Goal: Information Seeking & Learning: Learn about a topic

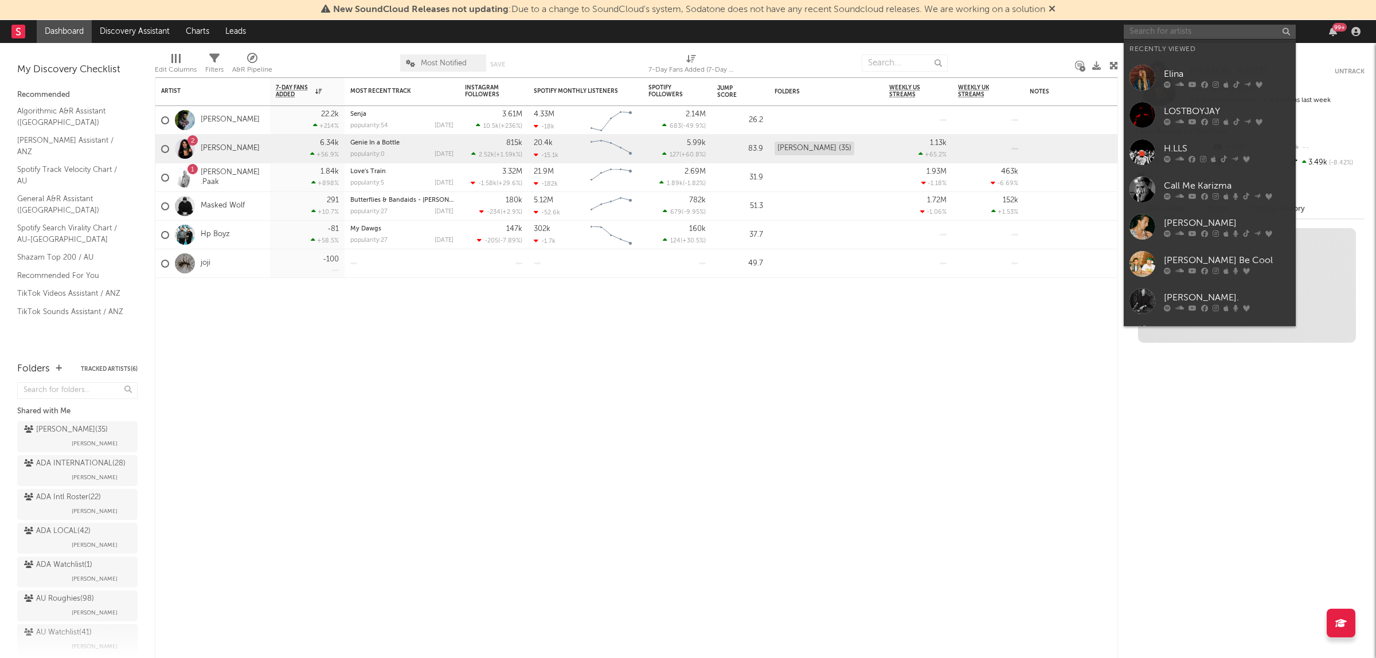
click at [1172, 33] on input "text" at bounding box center [1209, 32] width 172 height 14
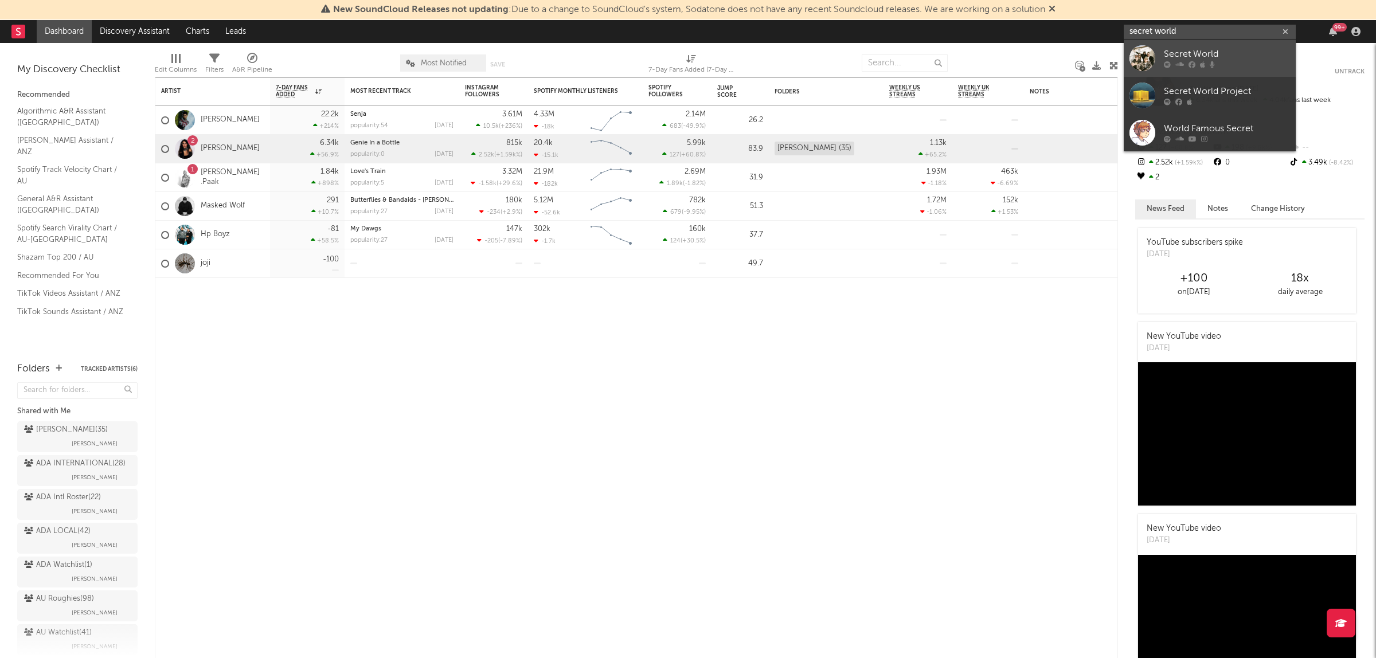
type input "secret world"
click at [1186, 59] on div "Secret World" at bounding box center [1227, 55] width 126 height 14
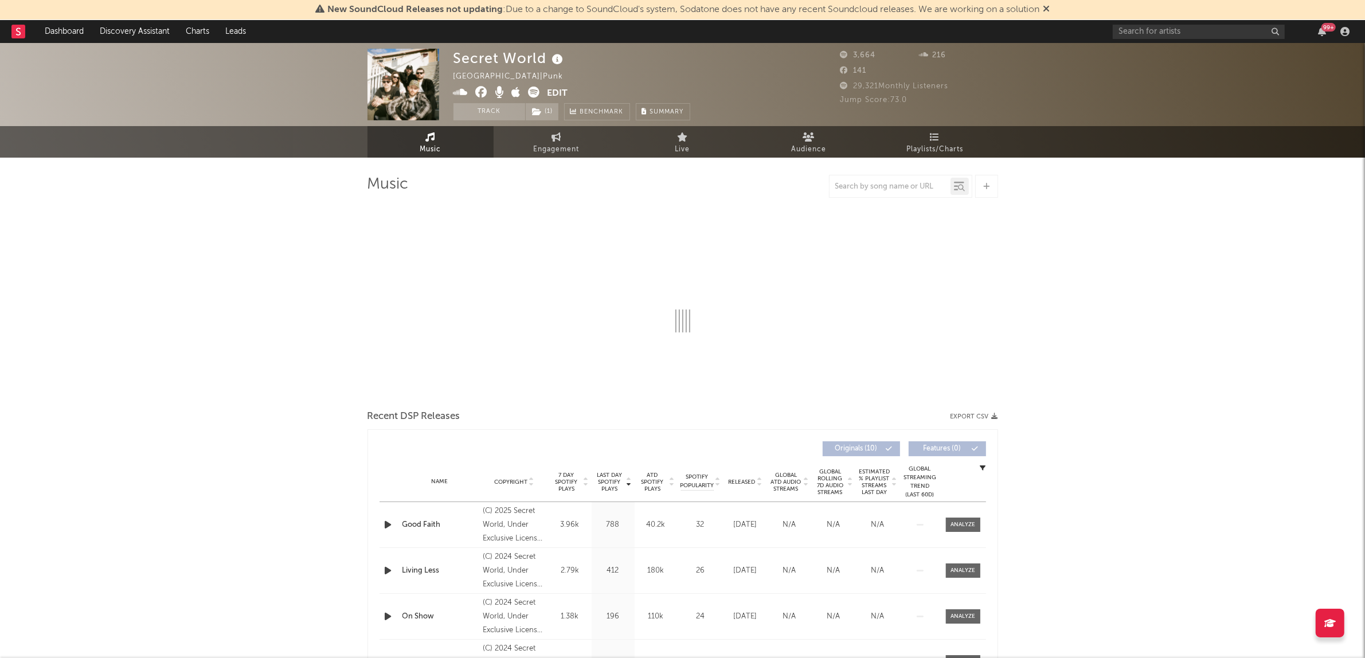
select select "6m"
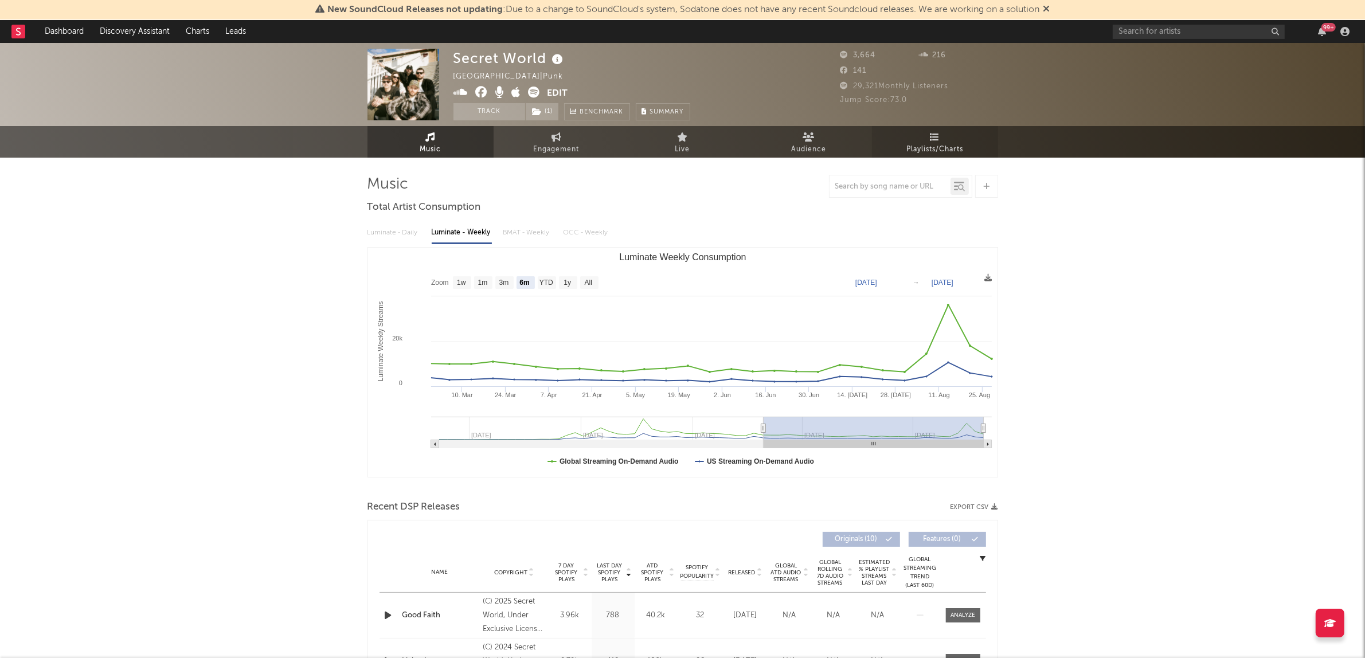
click at [929, 143] on span "Playlists/Charts" at bounding box center [934, 150] width 57 height 14
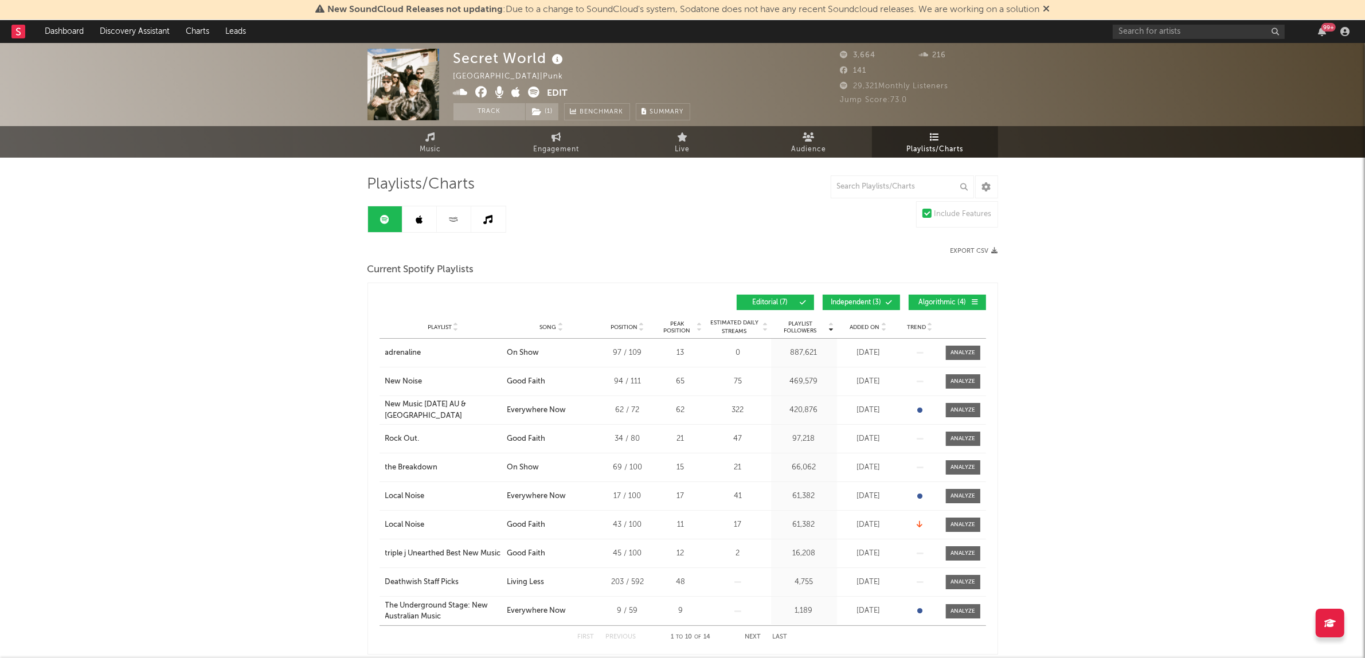
click at [946, 305] on button "Algorithmic ( 4 )" at bounding box center [946, 302] width 77 height 15
click at [851, 303] on span "Independent ( 3 )" at bounding box center [856, 302] width 53 height 7
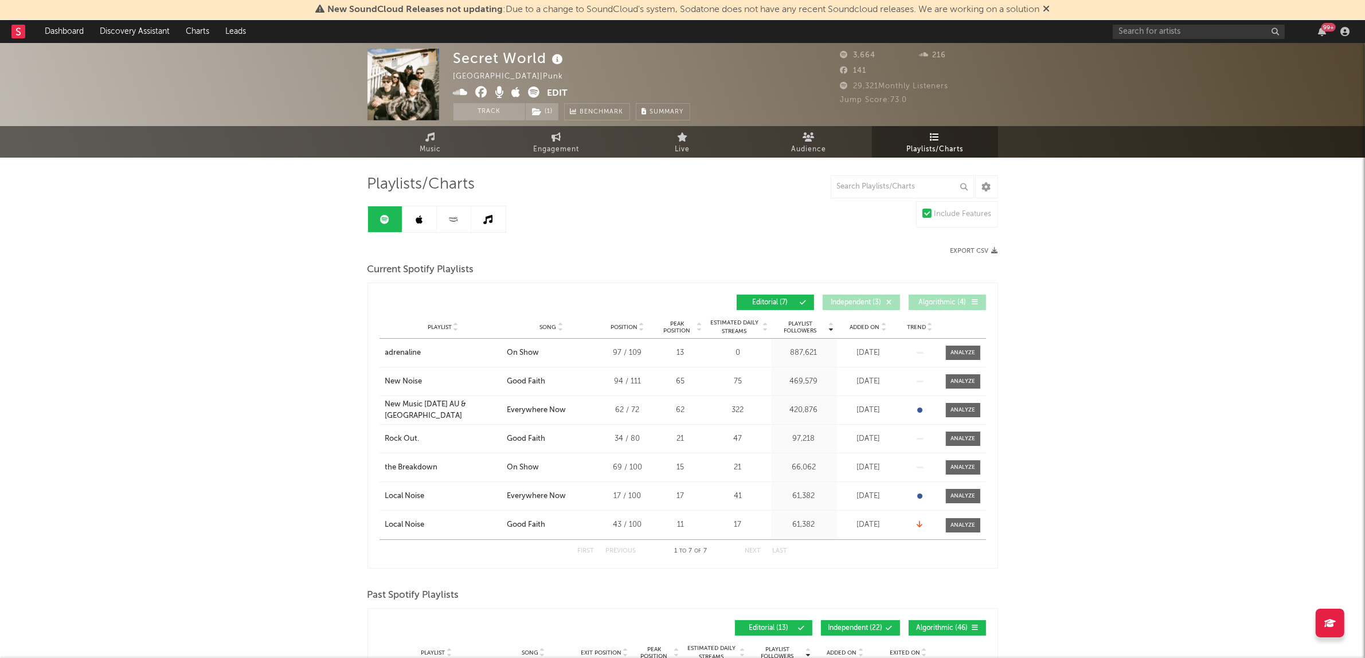
click at [536, 324] on div "Song" at bounding box center [551, 327] width 89 height 9
click at [1149, 39] on div "99 +" at bounding box center [1232, 31] width 241 height 23
click at [1147, 36] on input "text" at bounding box center [1198, 32] width 172 height 14
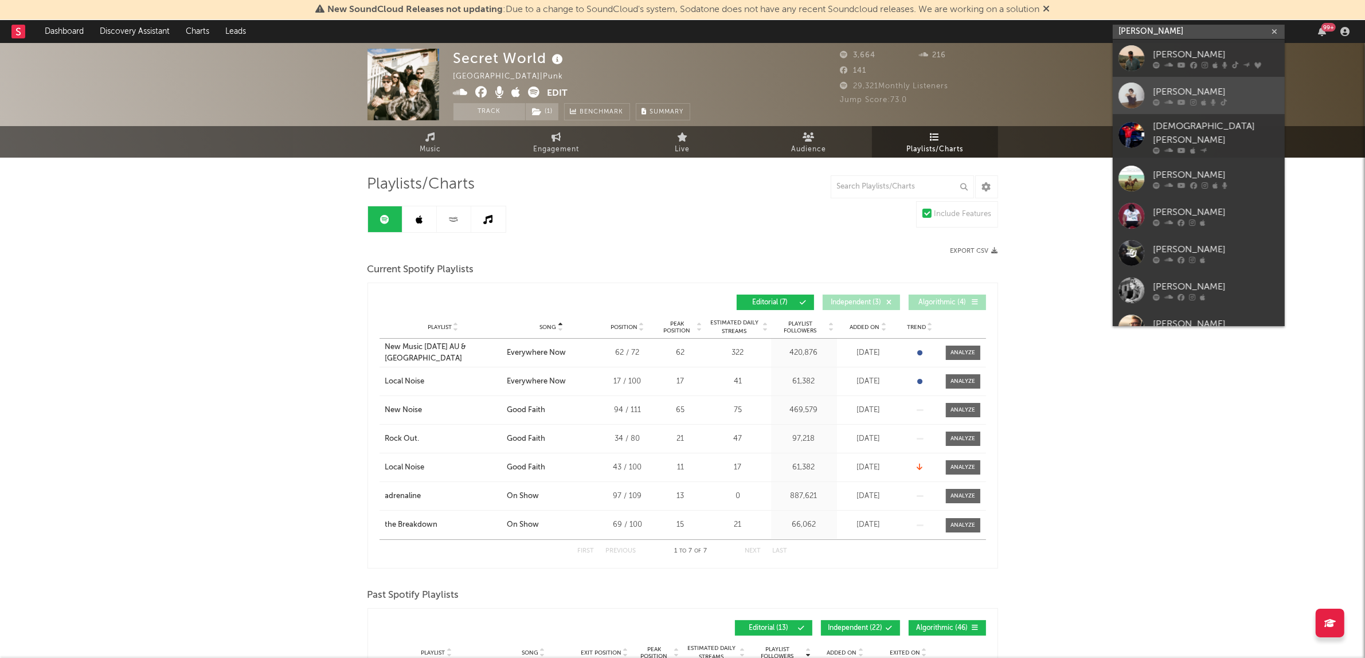
type input "[PERSON_NAME]"
click at [1167, 81] on link "[PERSON_NAME]" at bounding box center [1198, 95] width 172 height 37
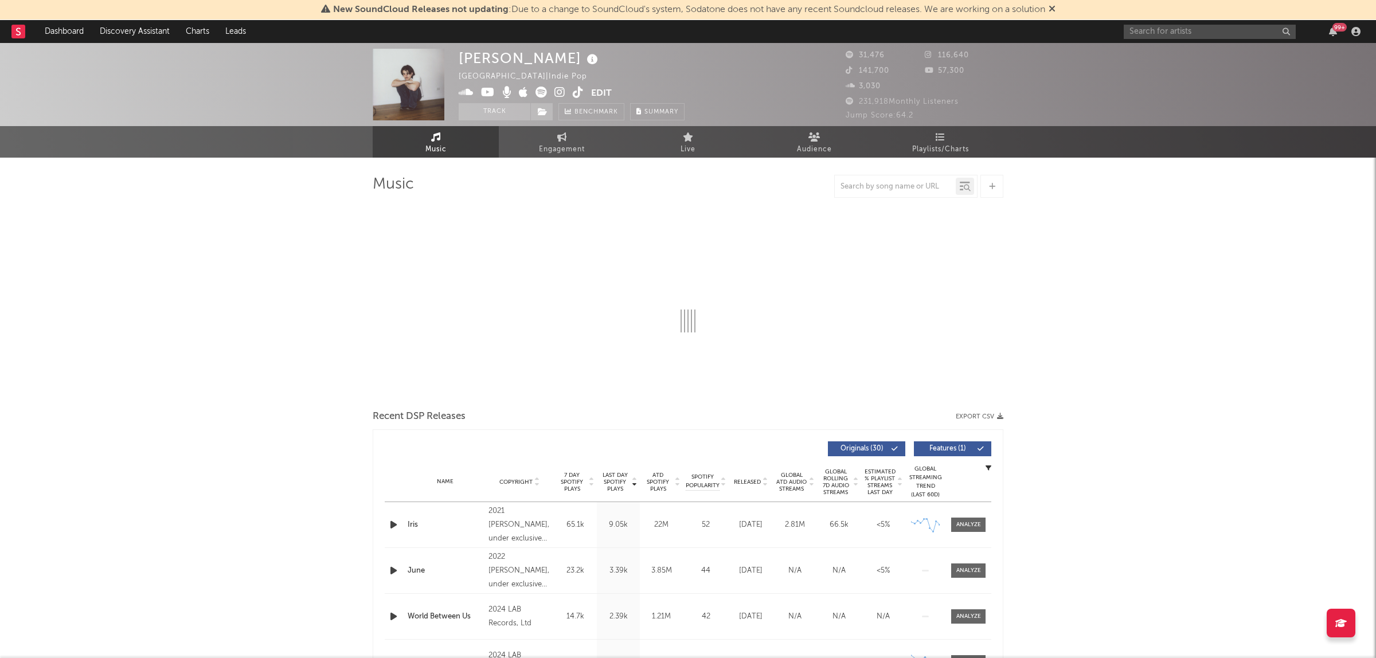
select select "6m"
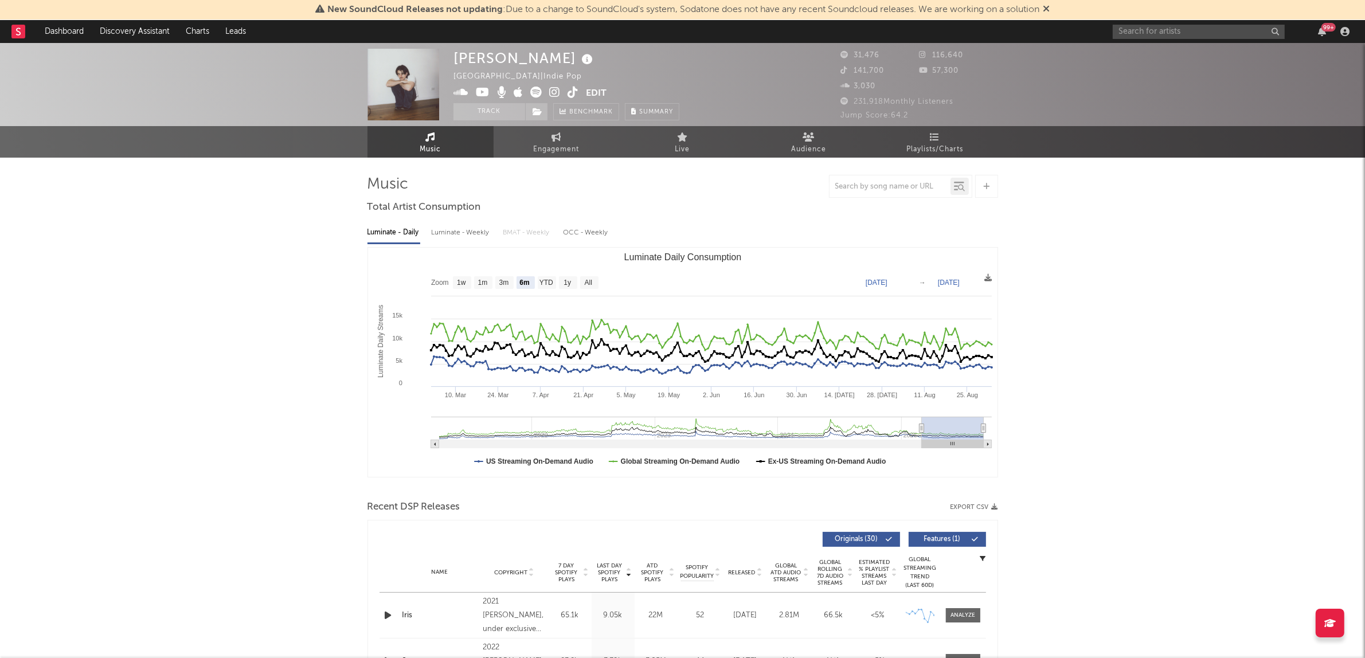
select select "6m"
click at [938, 149] on span "Playlists/Charts" at bounding box center [934, 150] width 57 height 14
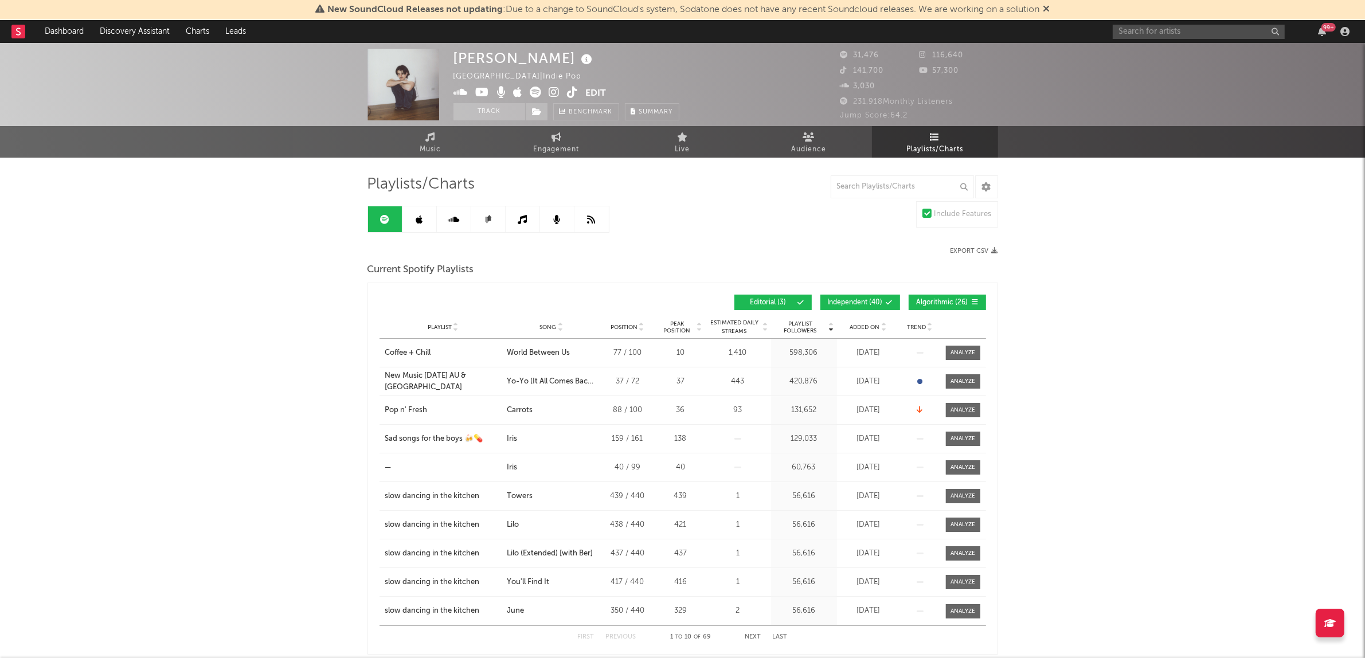
click at [921, 305] on span "Algorithmic ( 26 )" at bounding box center [942, 302] width 53 height 7
click at [859, 310] on button "Independent ( 40 )" at bounding box center [860, 302] width 80 height 15
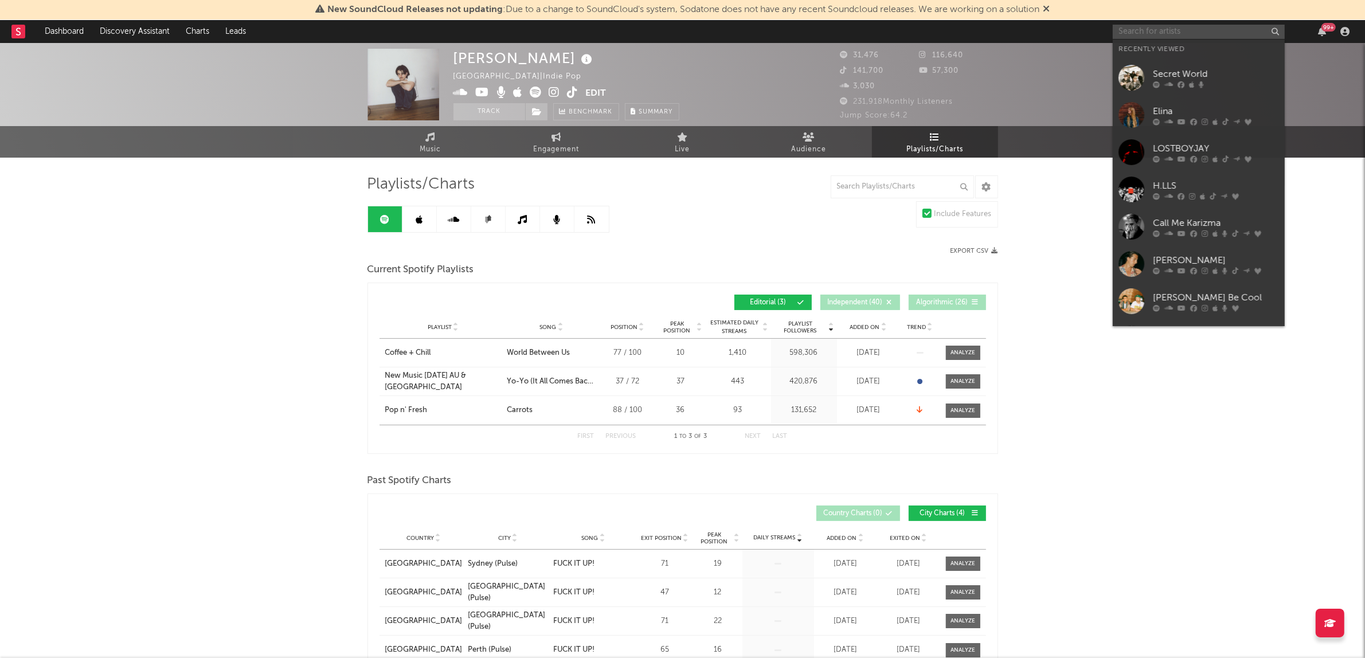
click at [1138, 32] on input "text" at bounding box center [1198, 32] width 172 height 14
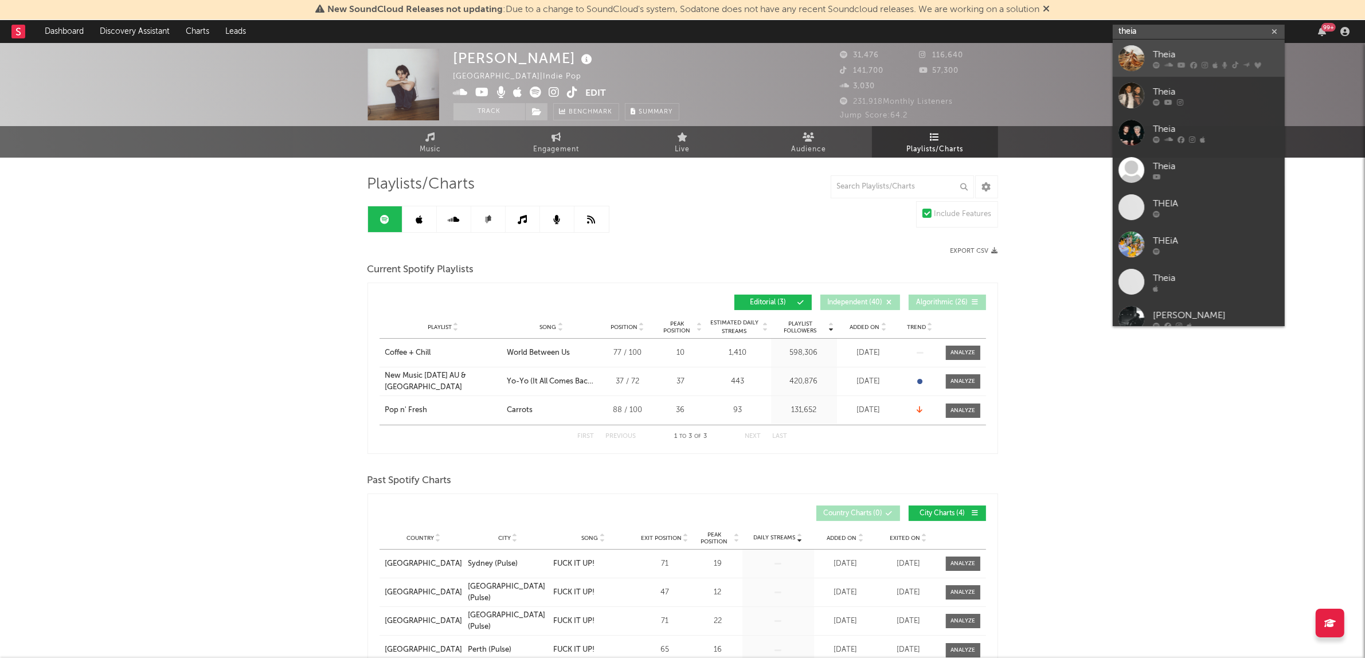
type input "theia"
click at [1143, 53] on div at bounding box center [1131, 58] width 26 height 26
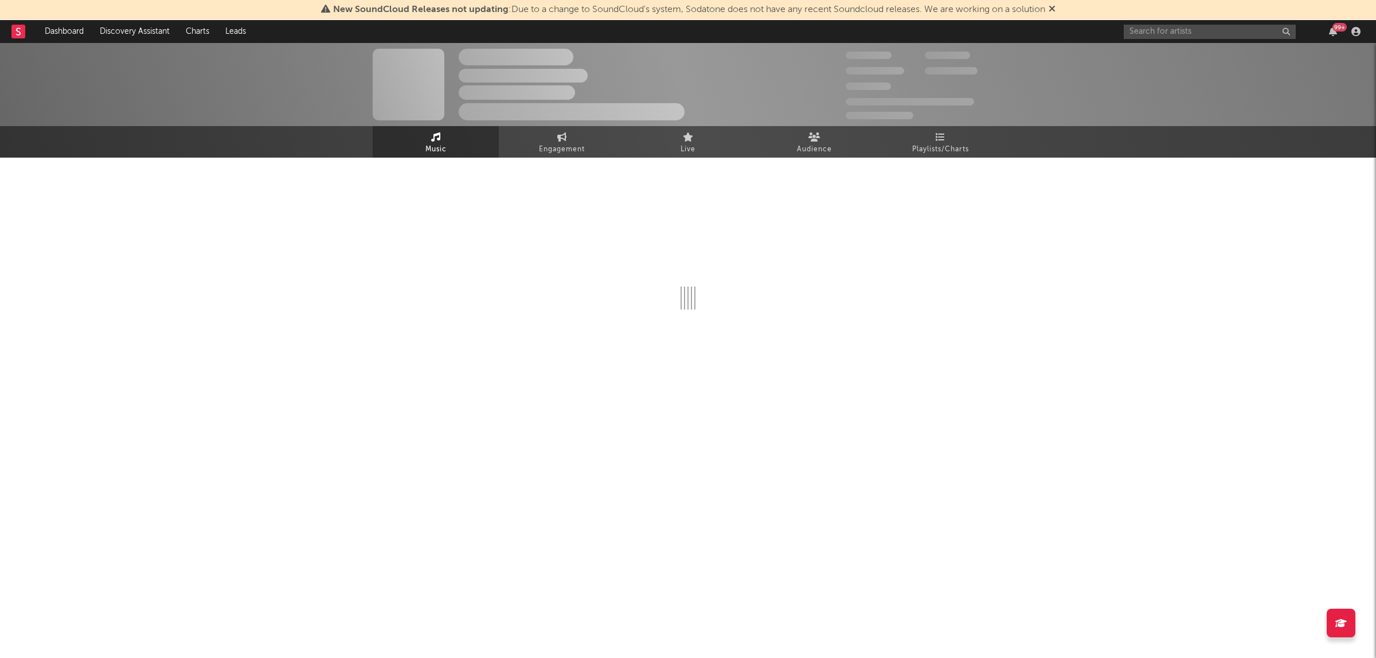
select select "6m"
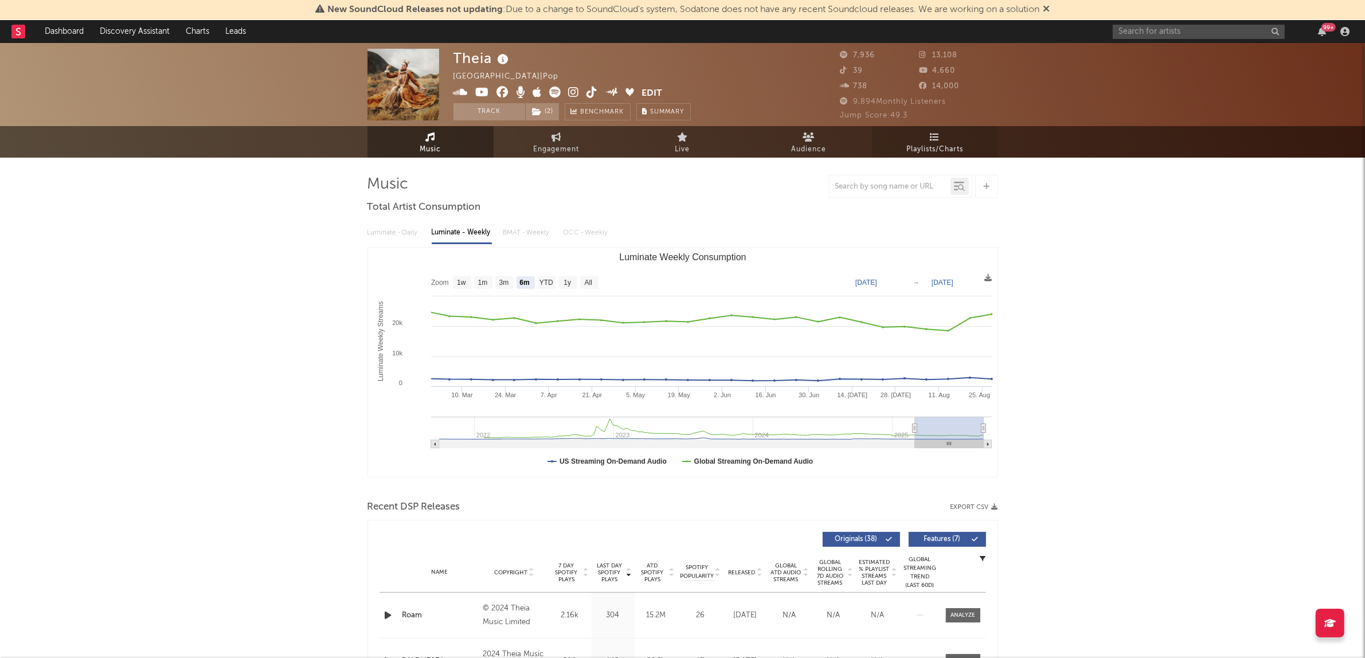
click at [912, 131] on link "Playlists/Charts" at bounding box center [935, 142] width 126 height 32
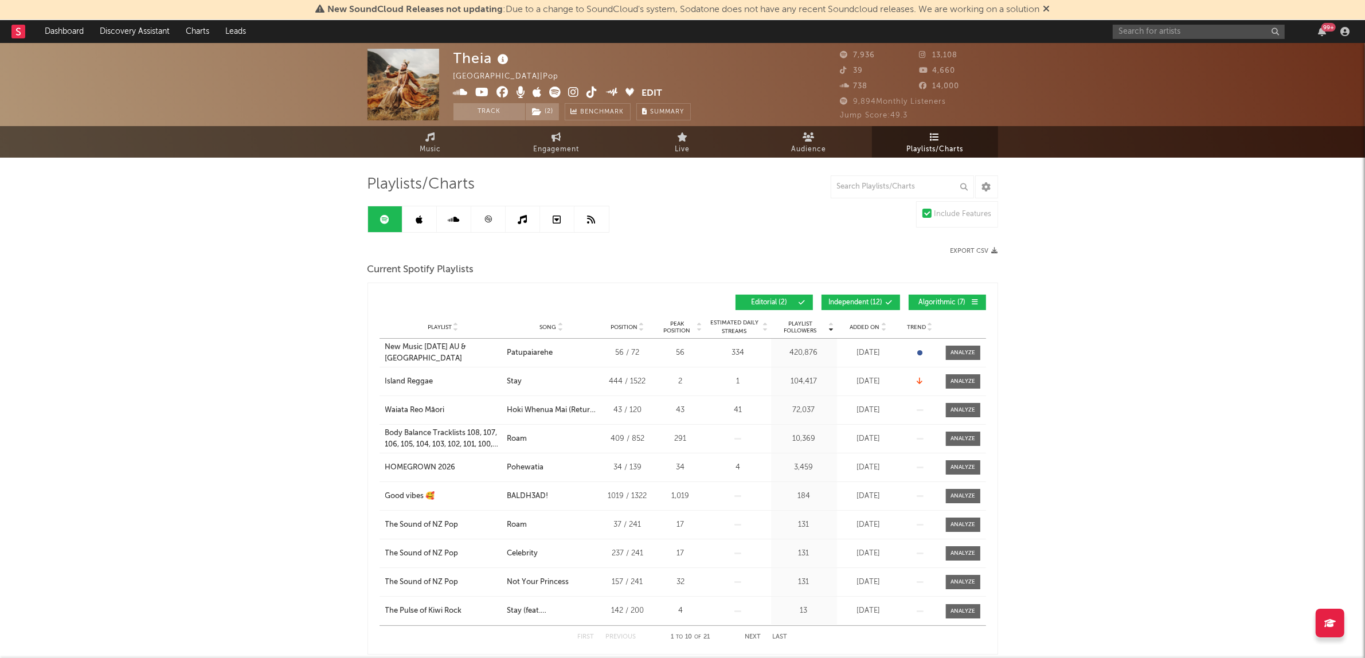
click at [940, 297] on button "Algorithmic ( 7 )" at bounding box center [946, 302] width 77 height 15
click at [849, 299] on span "Independent ( 12 )" at bounding box center [856, 302] width 54 height 7
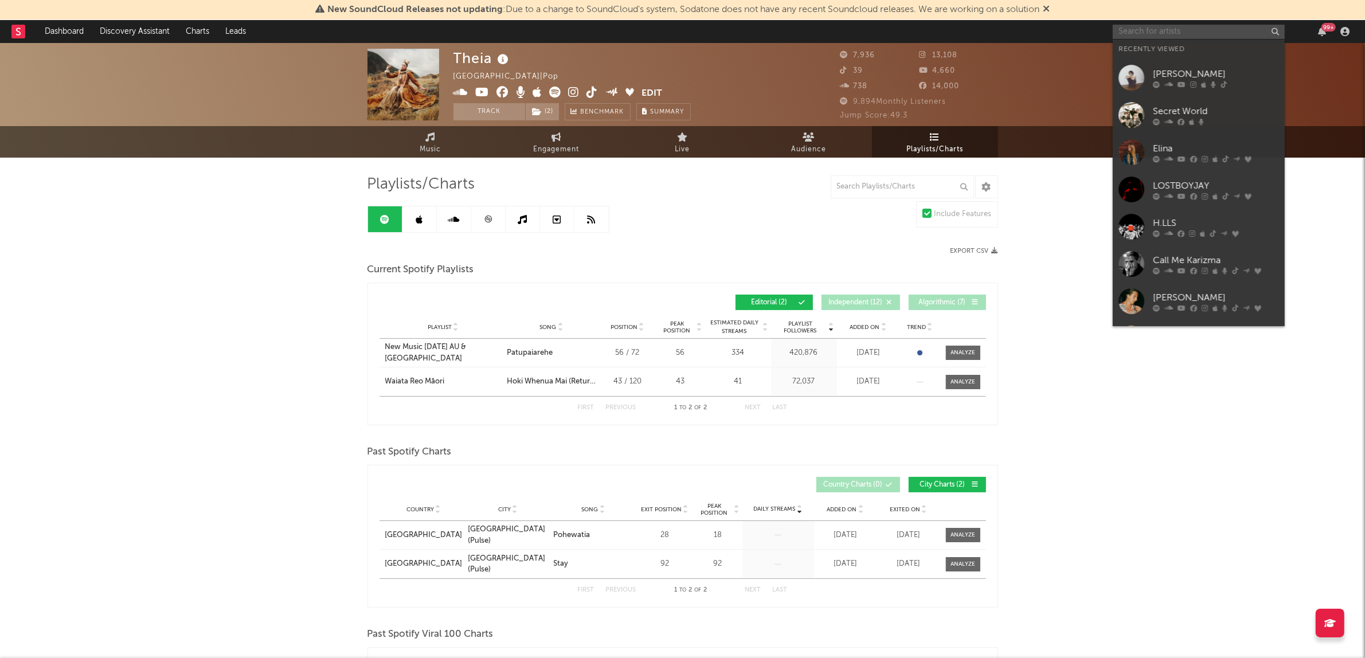
click at [1198, 32] on input "text" at bounding box center [1198, 32] width 172 height 14
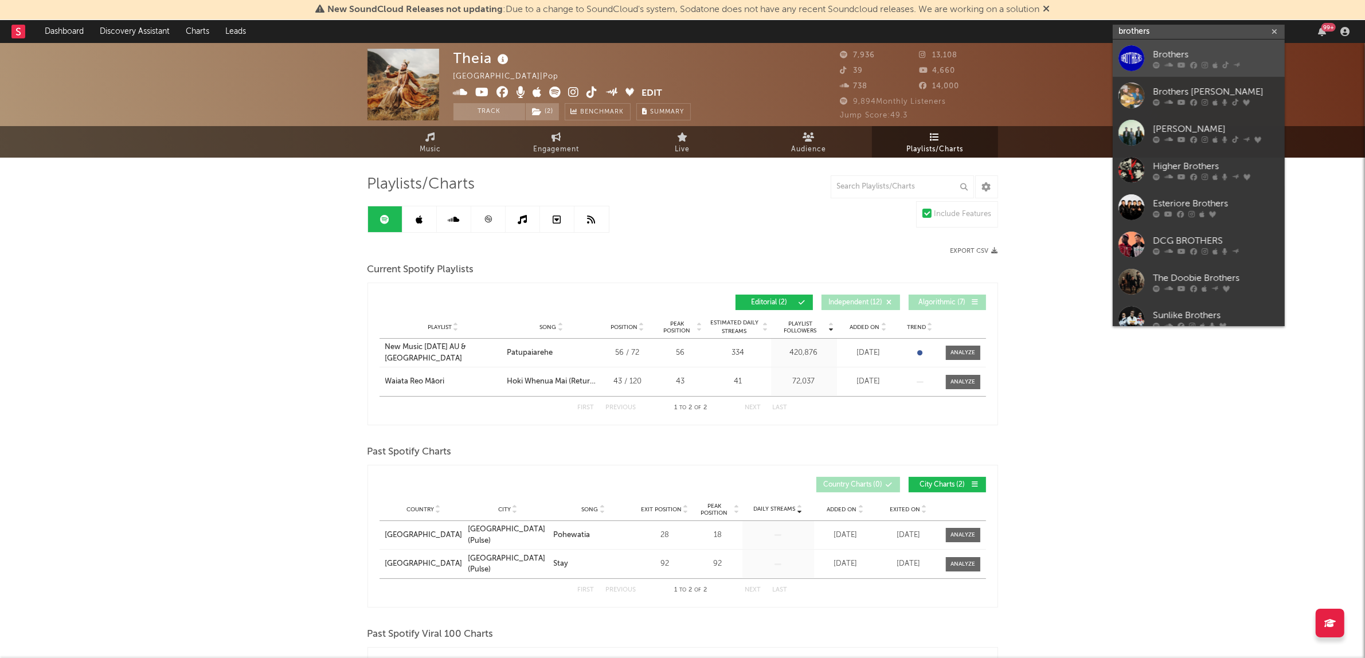
type input "brothers"
click at [1199, 52] on div "Brothers" at bounding box center [1216, 55] width 126 height 14
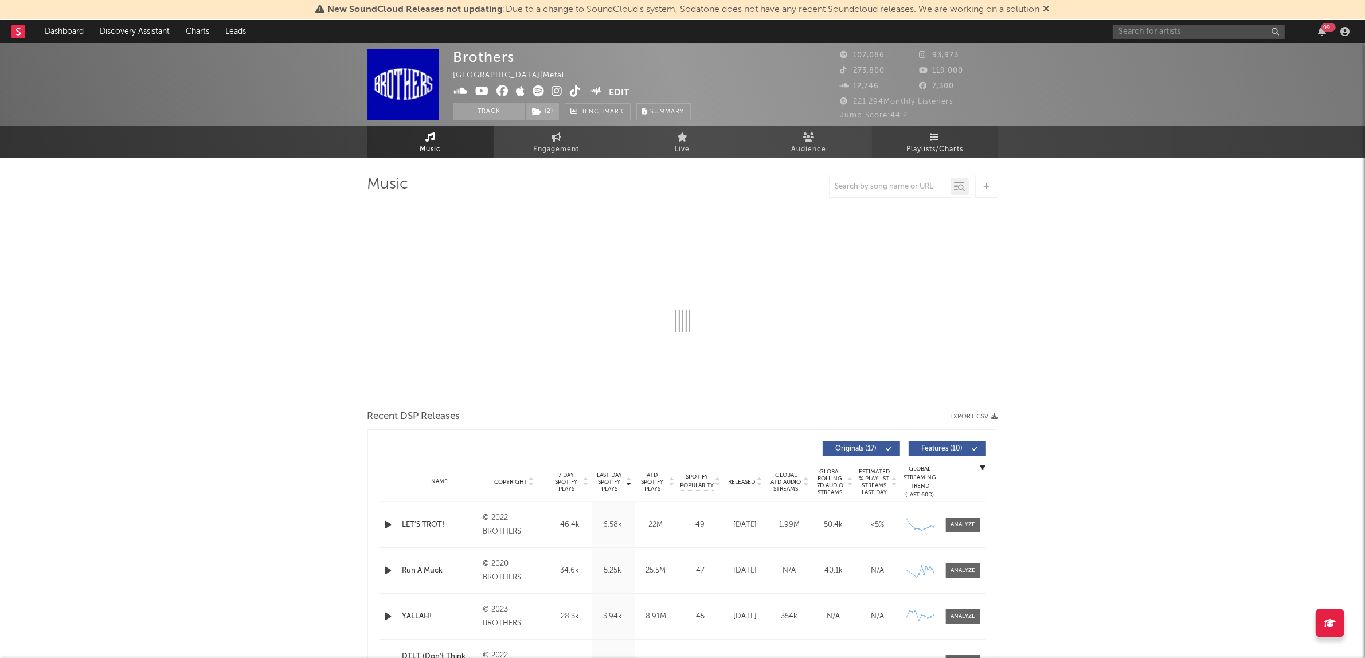
select select "6m"
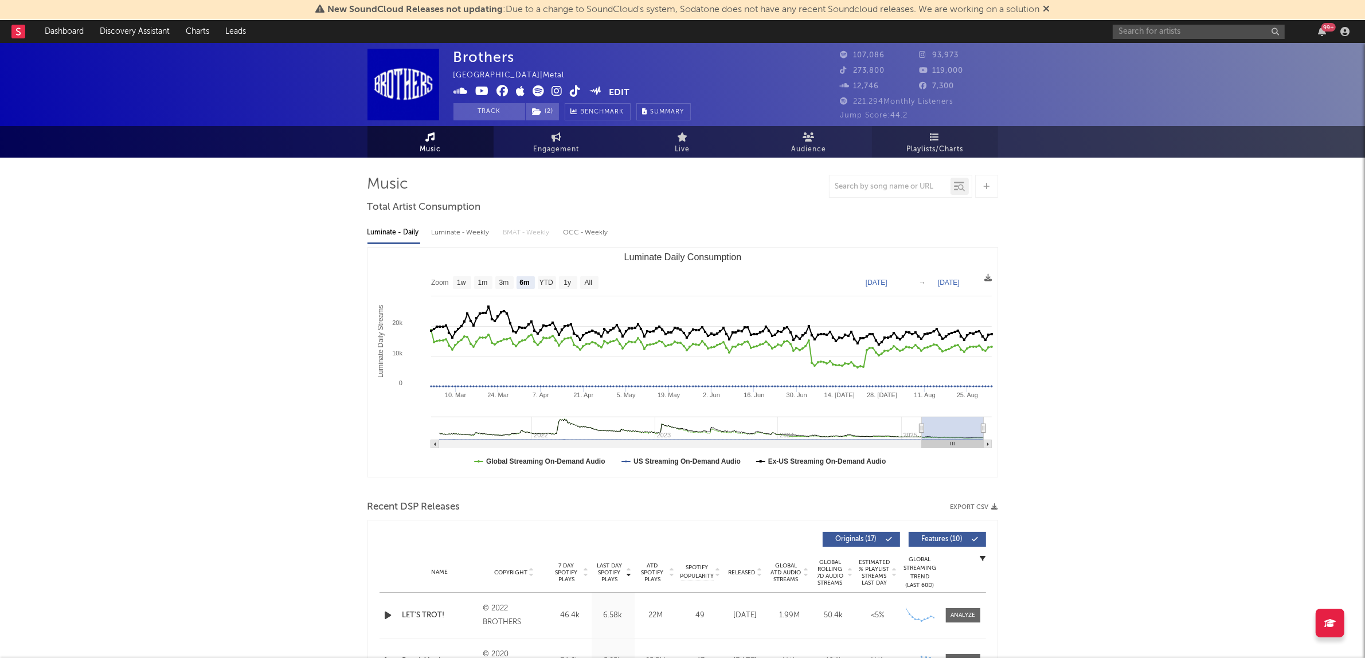
select select "6m"
click at [952, 143] on span "Playlists/Charts" at bounding box center [934, 150] width 57 height 14
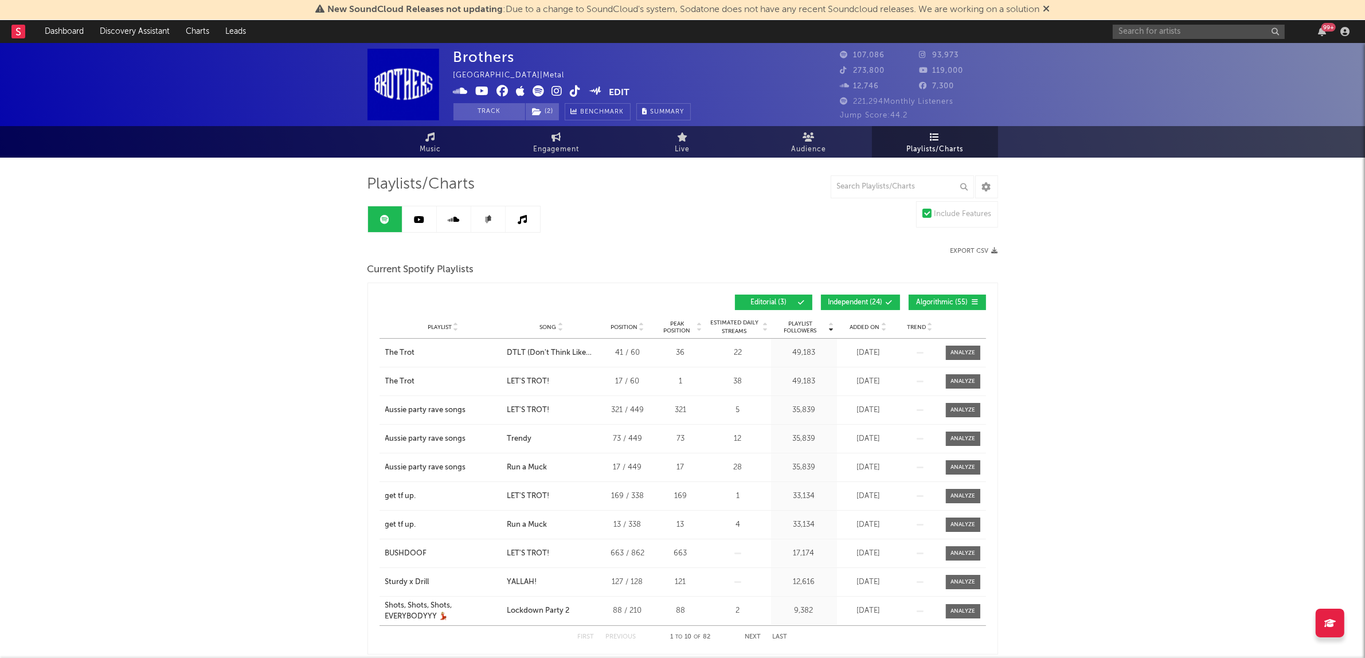
click at [929, 301] on span "Algorithmic ( 55 )" at bounding box center [942, 302] width 53 height 7
click at [854, 304] on span "Independent ( 24 )" at bounding box center [855, 302] width 54 height 7
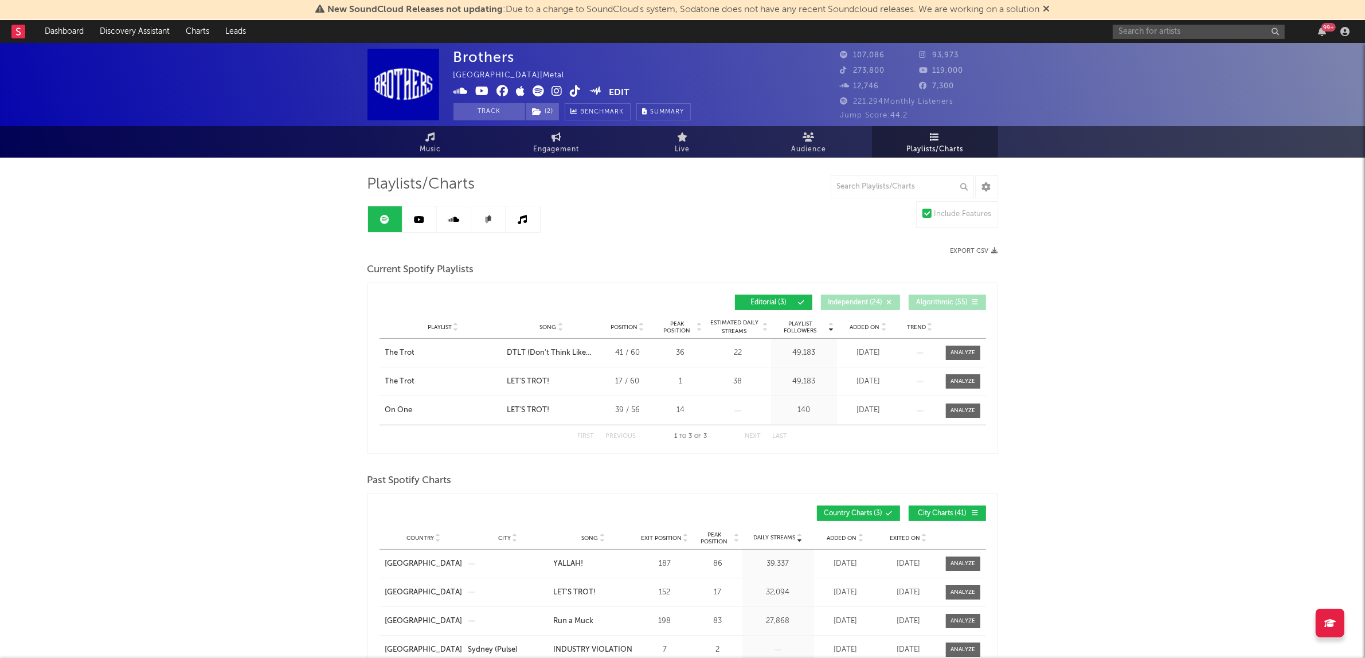
click at [1164, 39] on div "99 +" at bounding box center [1232, 31] width 241 height 23
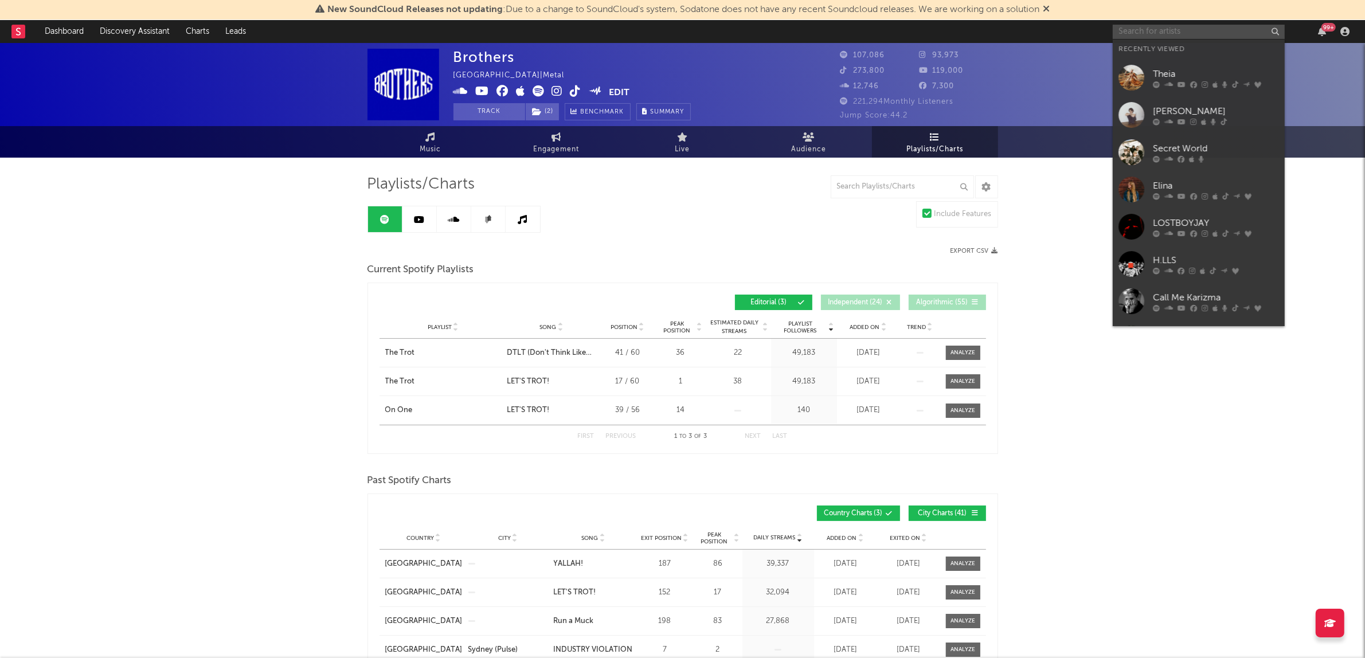
click at [1164, 32] on input "text" at bounding box center [1198, 32] width 172 height 14
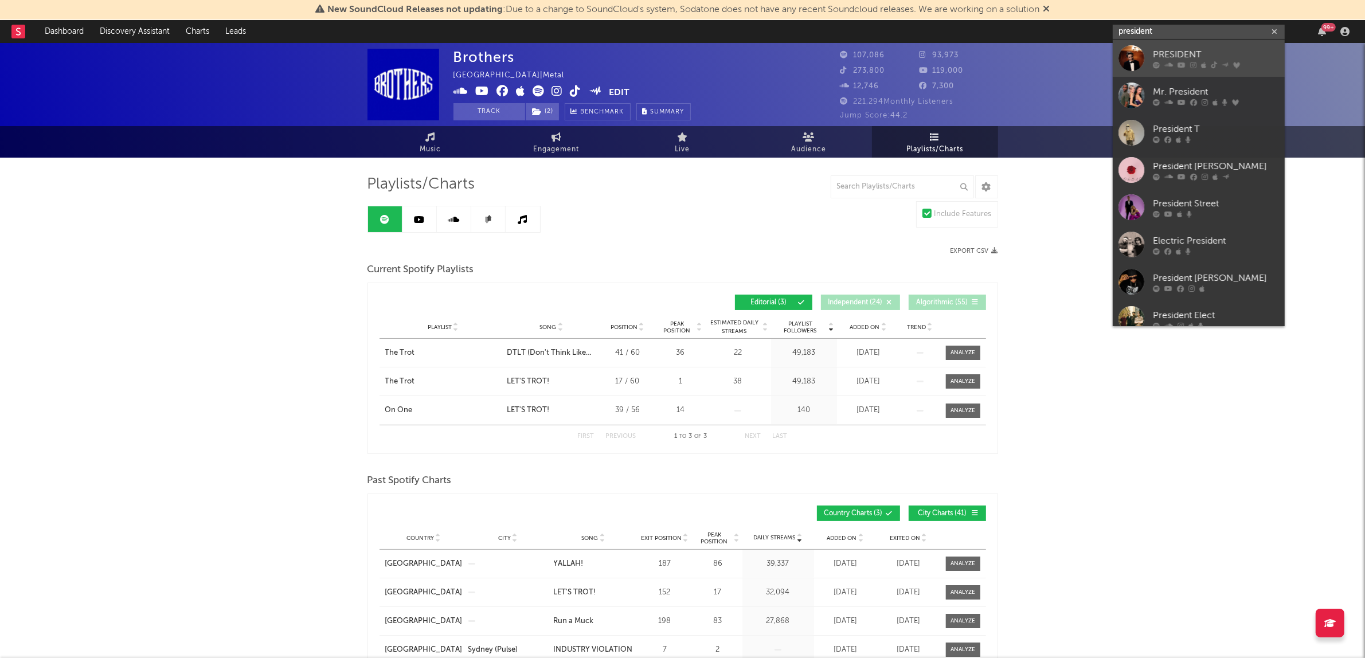
type input "president"
click at [1153, 54] on div "PRESIDENT" at bounding box center [1216, 55] width 126 height 14
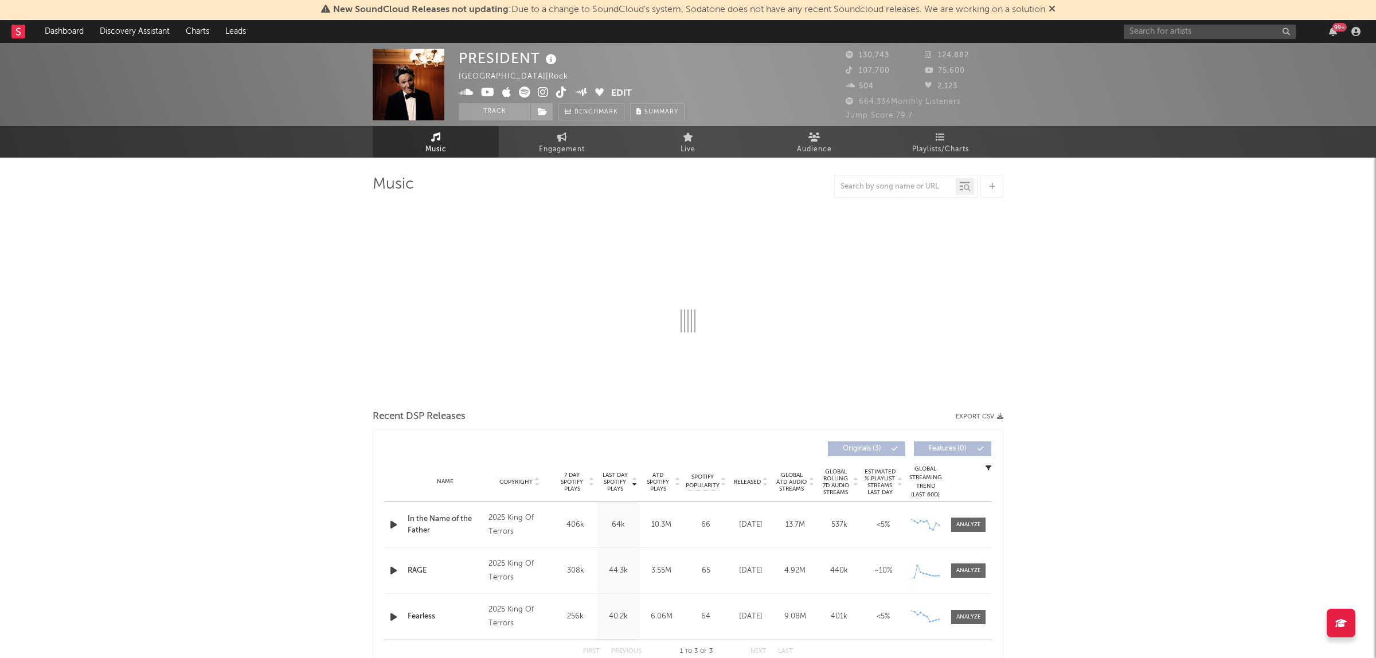
select select "1w"
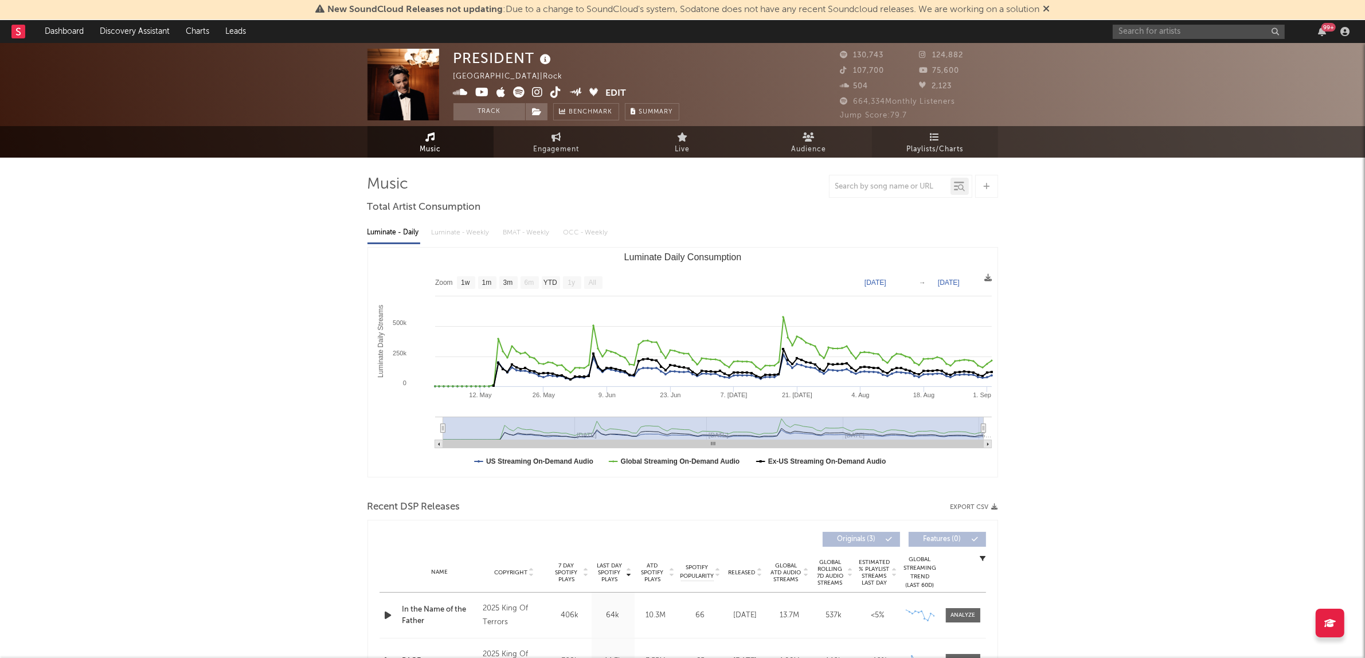
click at [942, 138] on link "Playlists/Charts" at bounding box center [935, 142] width 126 height 32
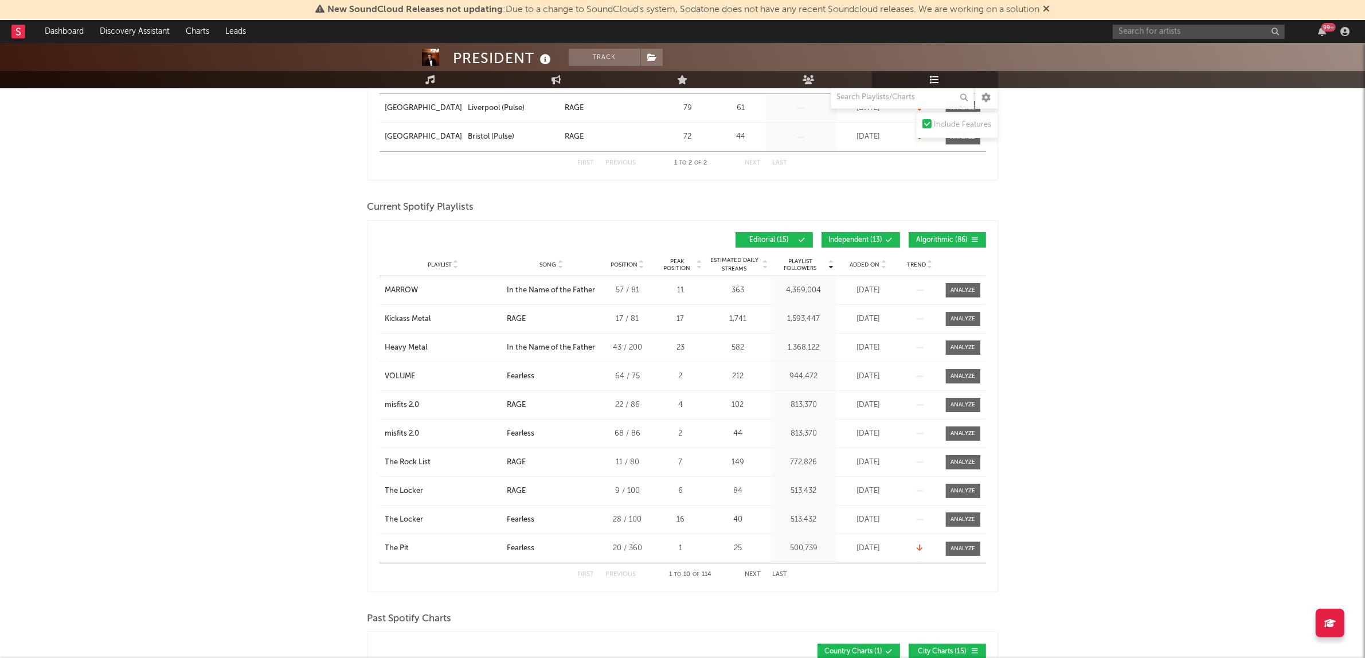
scroll to position [246, 0]
click at [920, 236] on span "Algorithmic ( 86 )" at bounding box center [942, 238] width 53 height 7
click at [857, 239] on span "Independent ( 13 )" at bounding box center [856, 238] width 54 height 7
click at [857, 260] on span "Added On" at bounding box center [865, 263] width 30 height 7
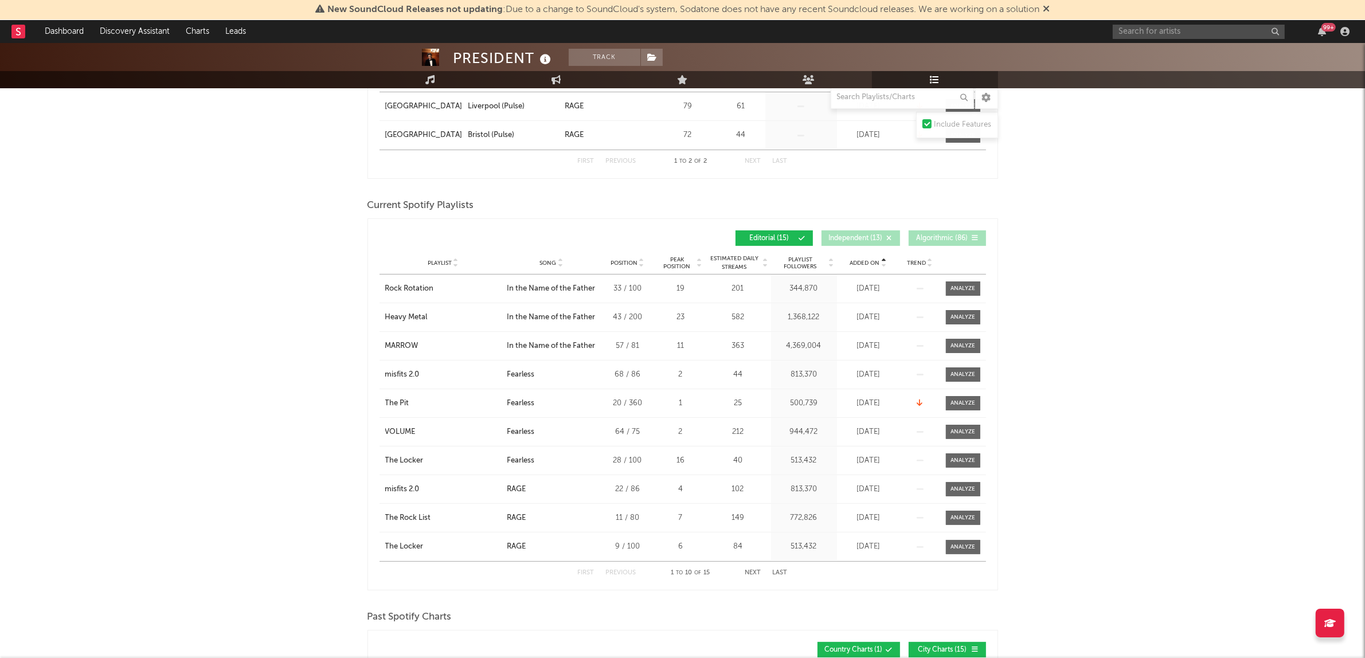
click at [857, 260] on span "Added On" at bounding box center [865, 263] width 30 height 7
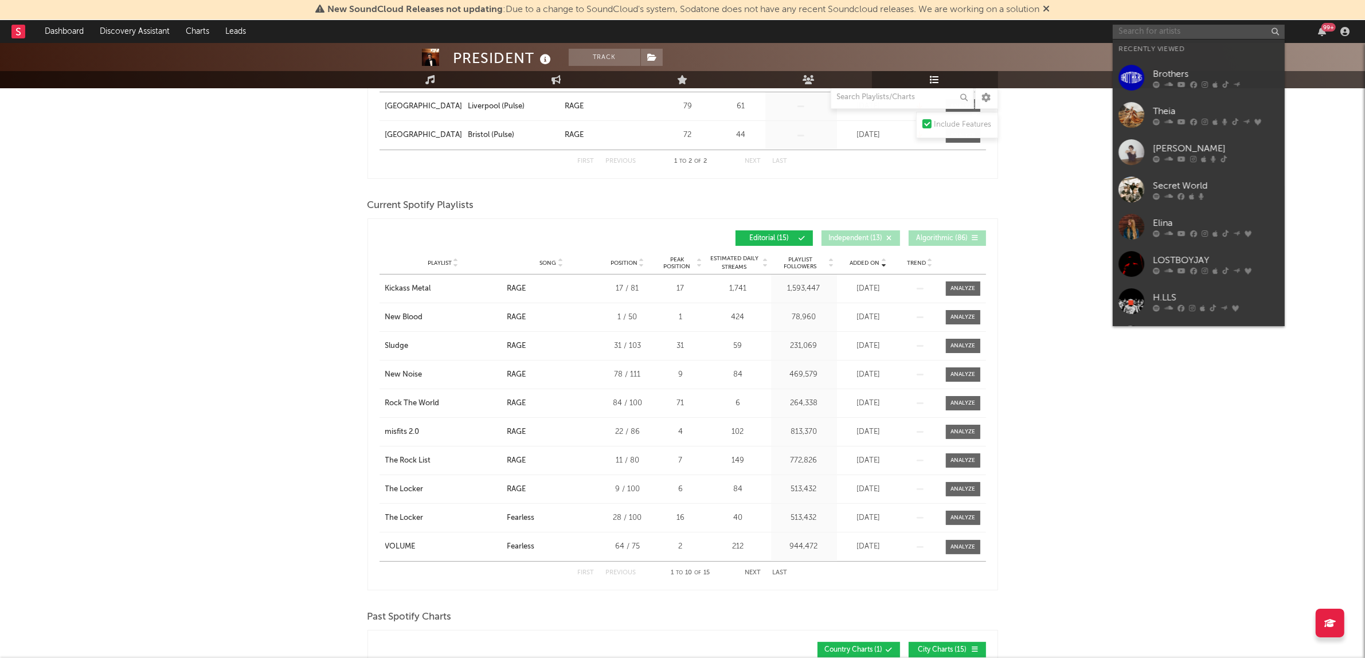
click at [1210, 35] on input "text" at bounding box center [1198, 32] width 172 height 14
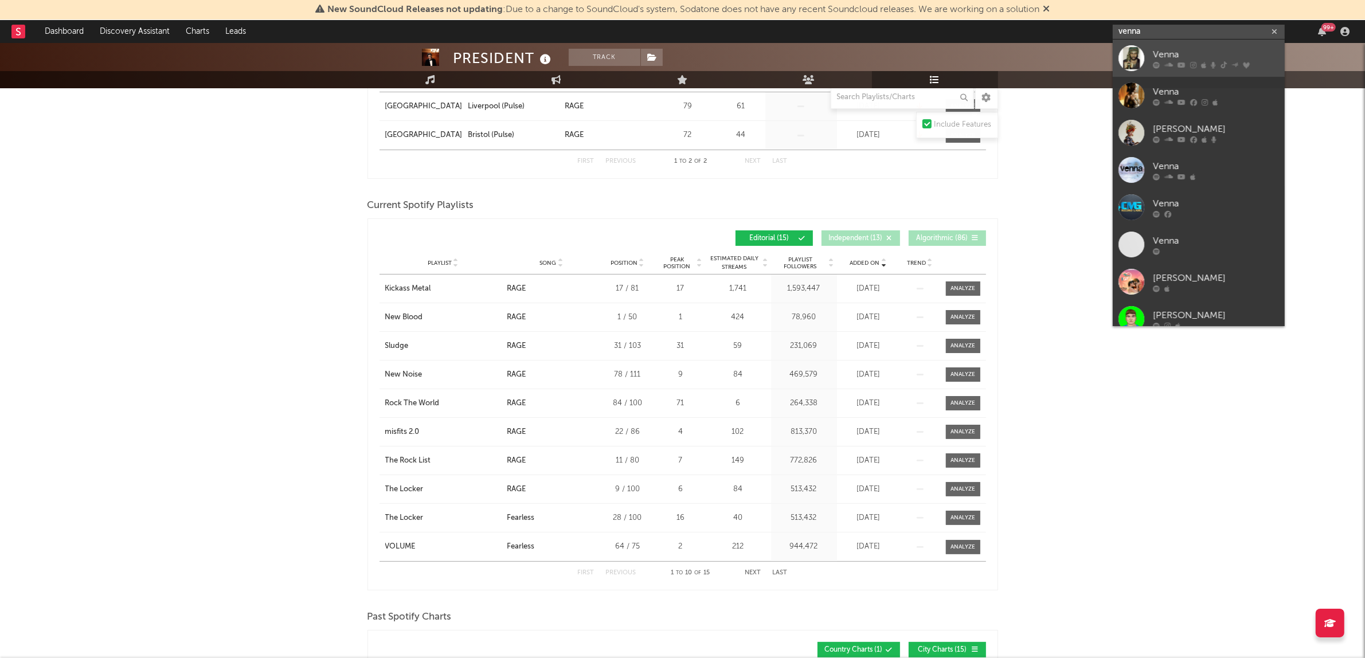
type input "venna"
click at [1214, 50] on div "Venna" at bounding box center [1216, 55] width 126 height 14
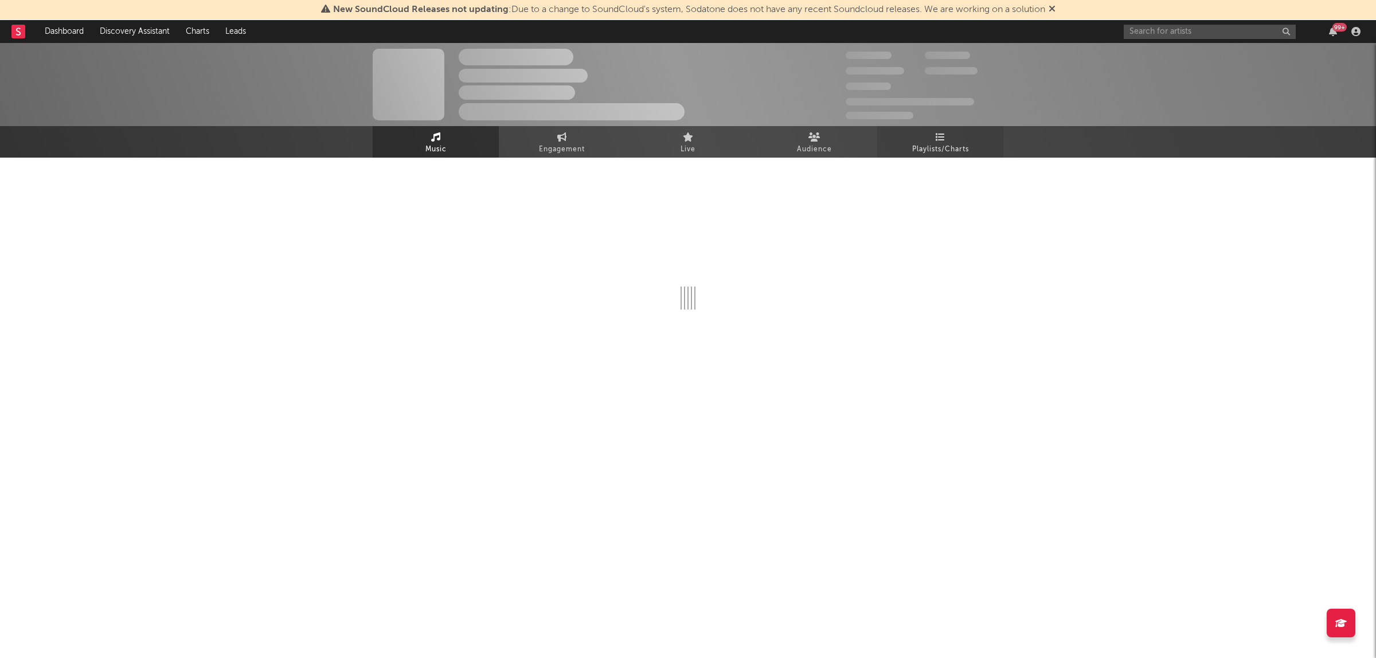
click at [941, 144] on span "Playlists/Charts" at bounding box center [940, 150] width 57 height 14
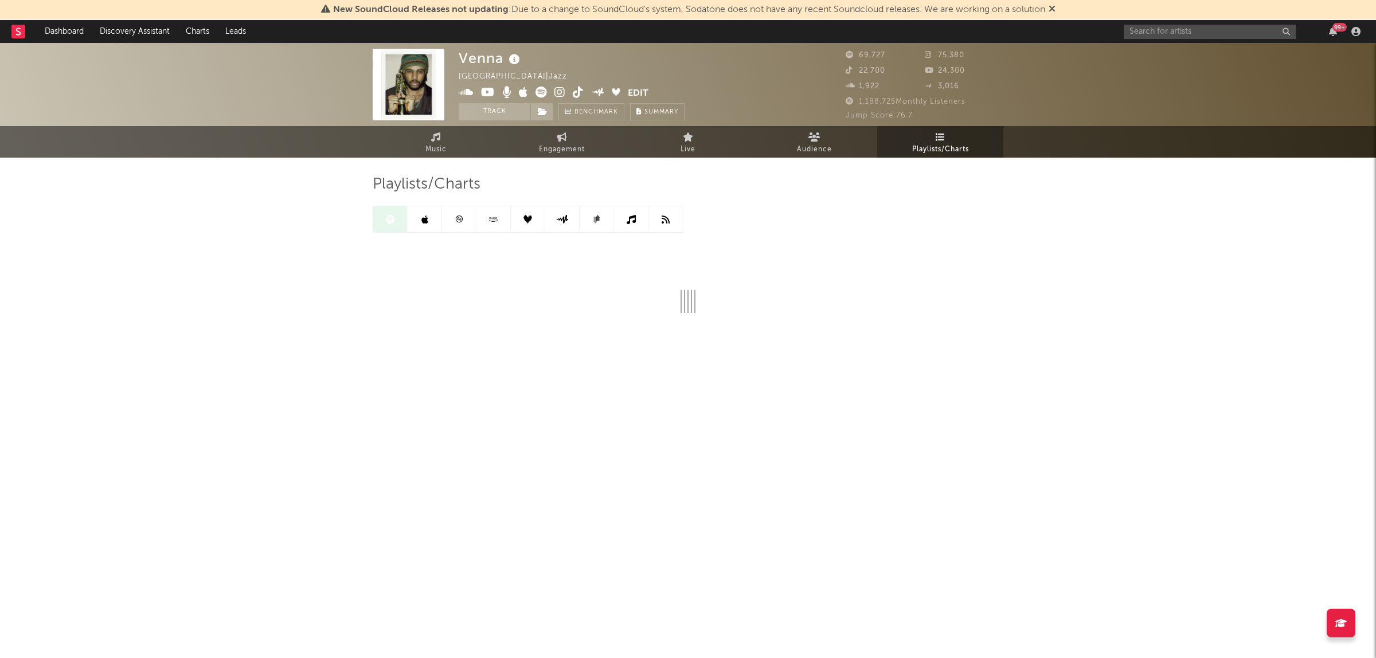
click at [937, 130] on link "Playlists/Charts" at bounding box center [940, 142] width 126 height 32
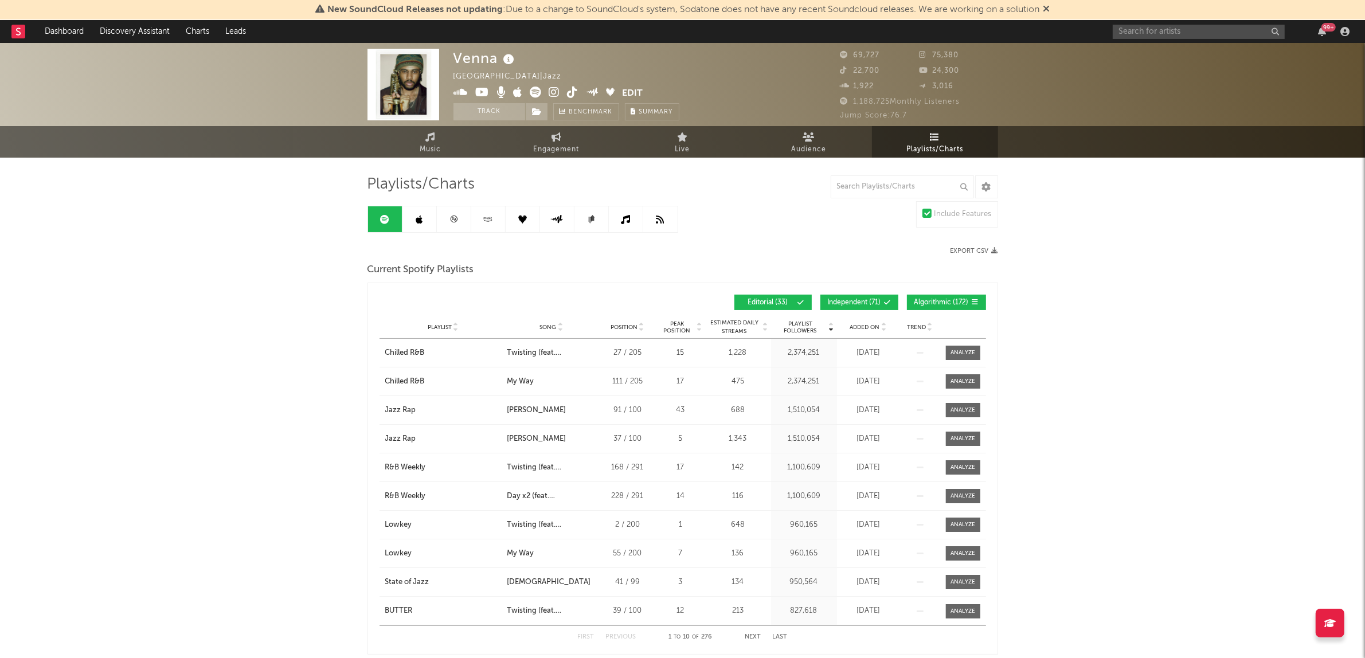
click at [953, 316] on div "Playlist City Song Position Peak Position Estimated Daily Streams Playlist Foll…" at bounding box center [682, 327] width 606 height 23
click at [947, 308] on button "Algorithmic ( 172 )" at bounding box center [946, 302] width 79 height 15
click at [852, 303] on span "Independent ( 71 )" at bounding box center [854, 302] width 53 height 7
click at [858, 324] on span "Added On" at bounding box center [865, 327] width 30 height 7
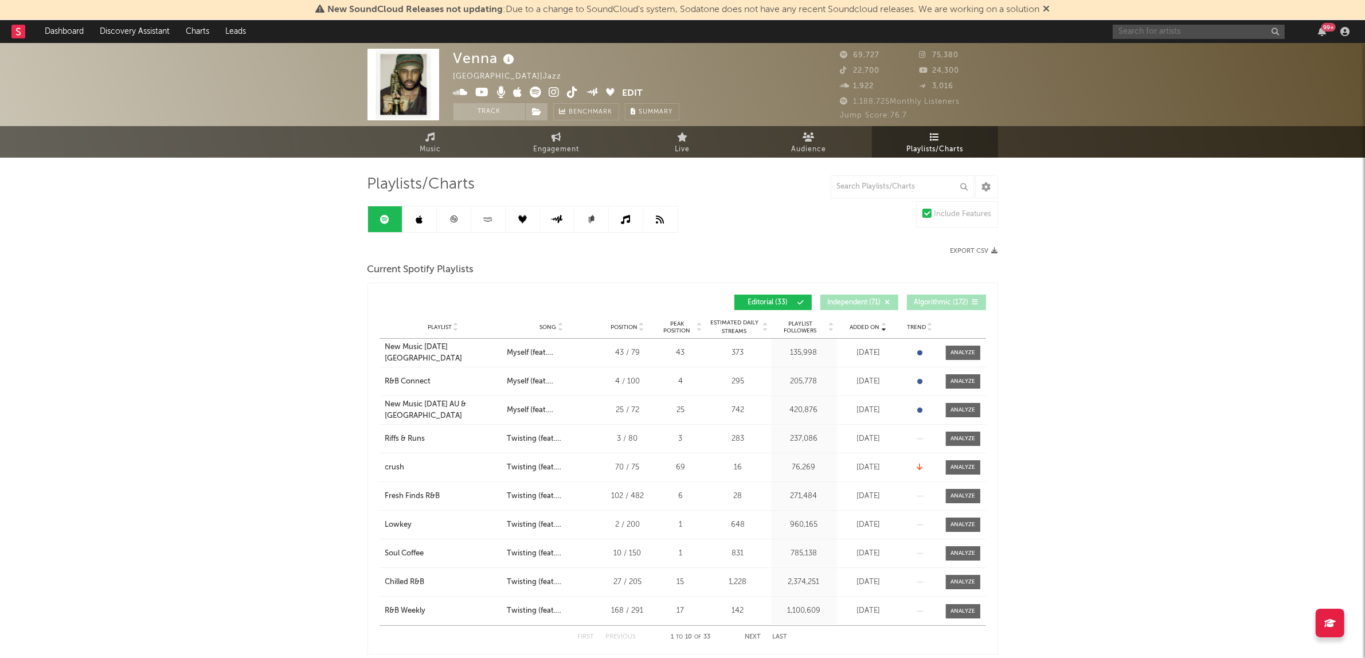
click at [1165, 25] on input "text" at bounding box center [1198, 32] width 172 height 14
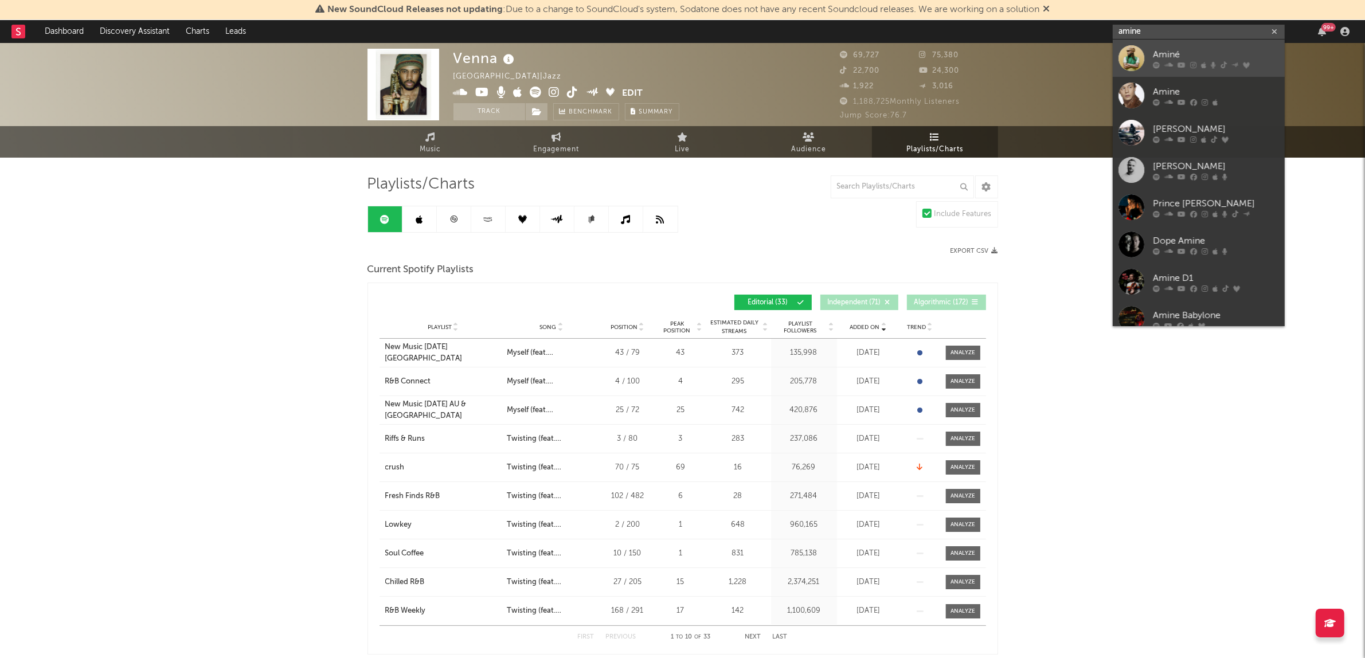
type input "amine"
click at [1169, 57] on div "Aminé" at bounding box center [1216, 55] width 126 height 14
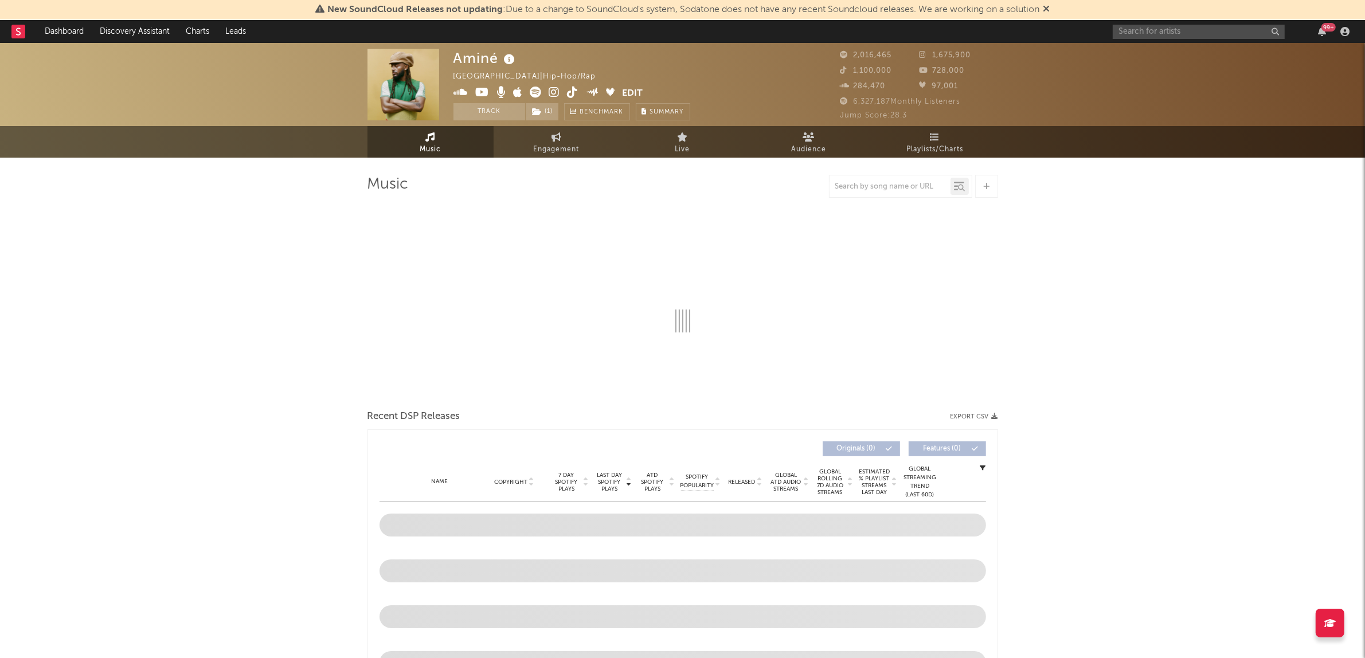
select select "6m"
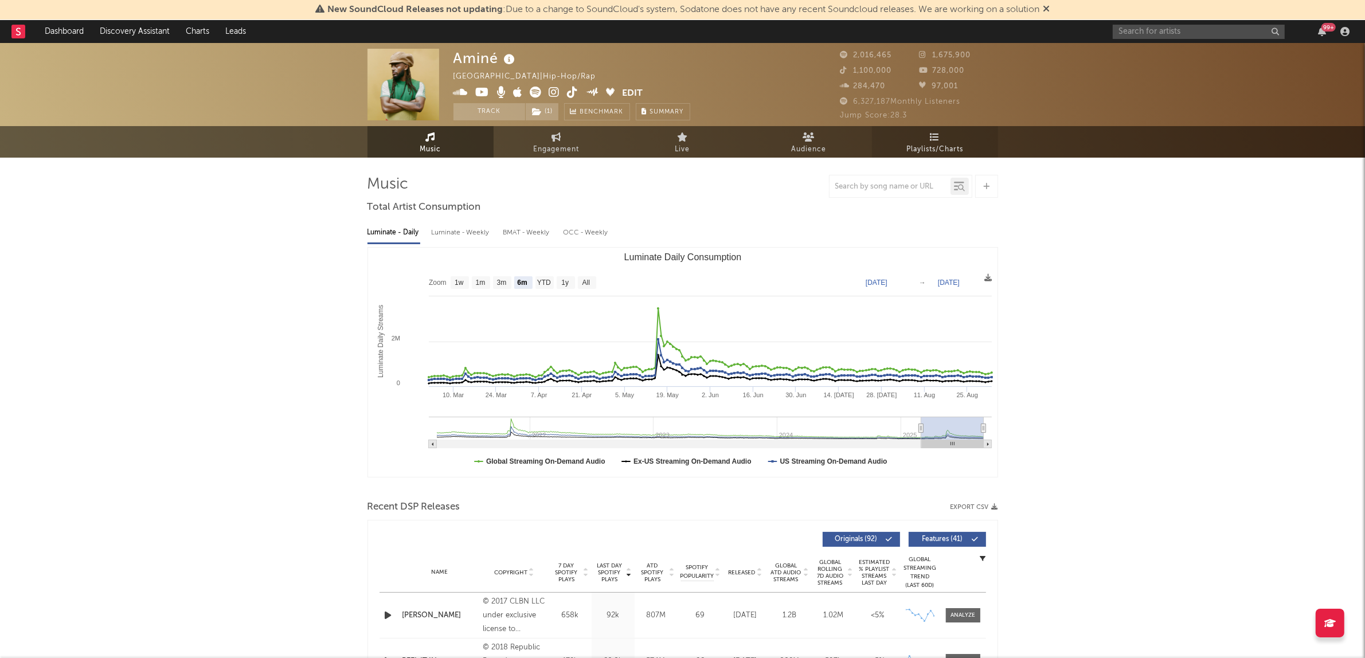
click at [956, 139] on link "Playlists/Charts" at bounding box center [935, 142] width 126 height 32
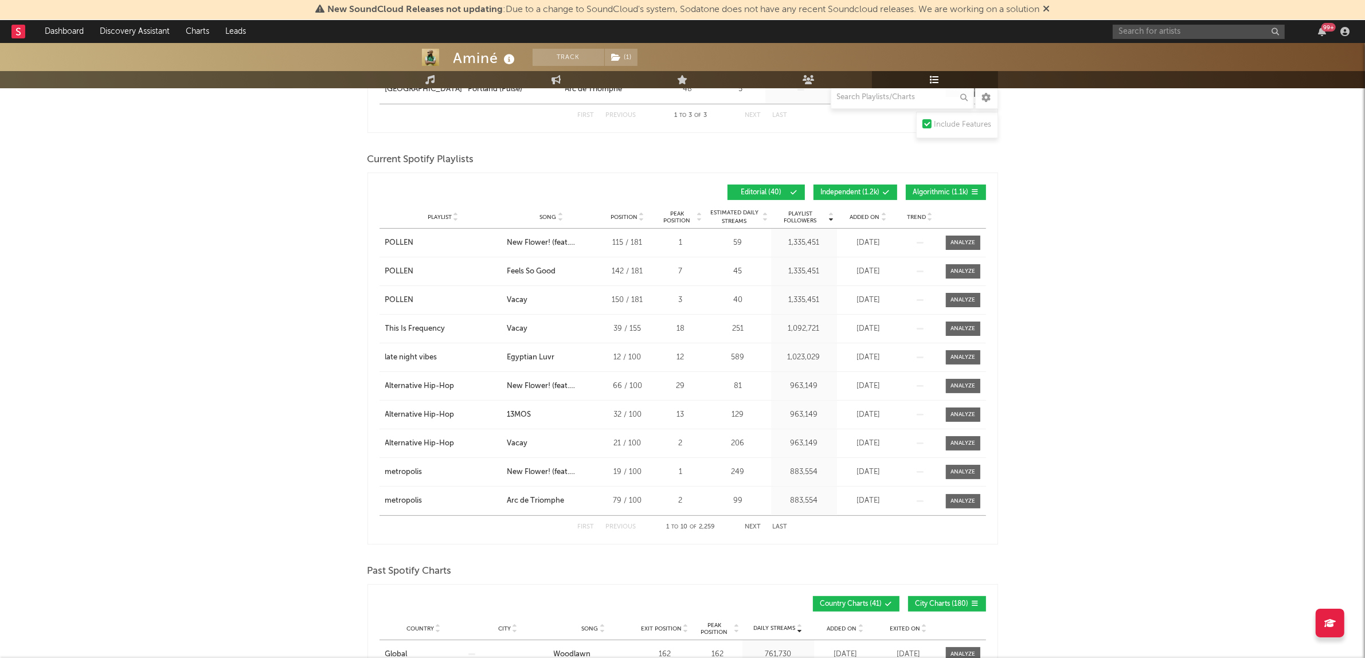
scroll to position [322, 0]
click at [929, 186] on button "Algorithmic ( 1.1k )" at bounding box center [946, 191] width 80 height 15
click at [864, 189] on span "Independent ( 1.2k )" at bounding box center [850, 192] width 59 height 7
click at [860, 210] on div "Playlist City Song Position Peak Position Estimated Daily Streams Playlist Foll…" at bounding box center [682, 216] width 606 height 23
click at [860, 219] on div "Added On" at bounding box center [868, 216] width 57 height 9
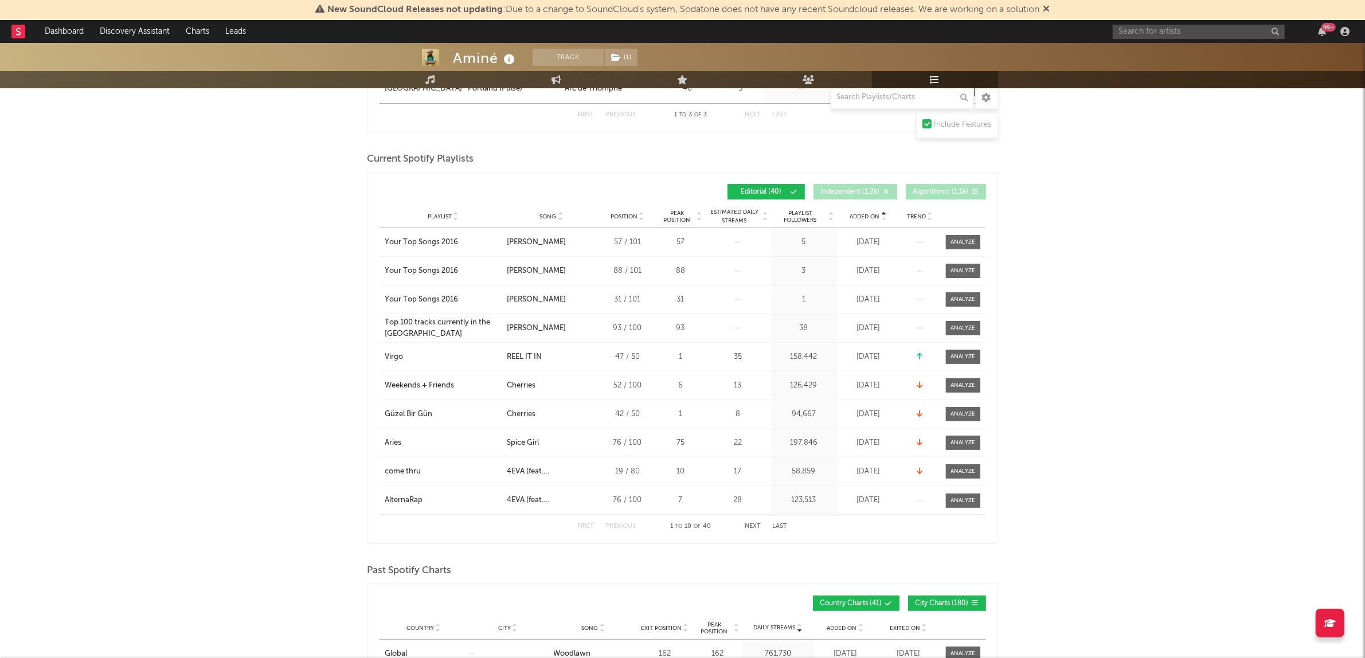
click at [860, 219] on div "Added On" at bounding box center [868, 216] width 57 height 9
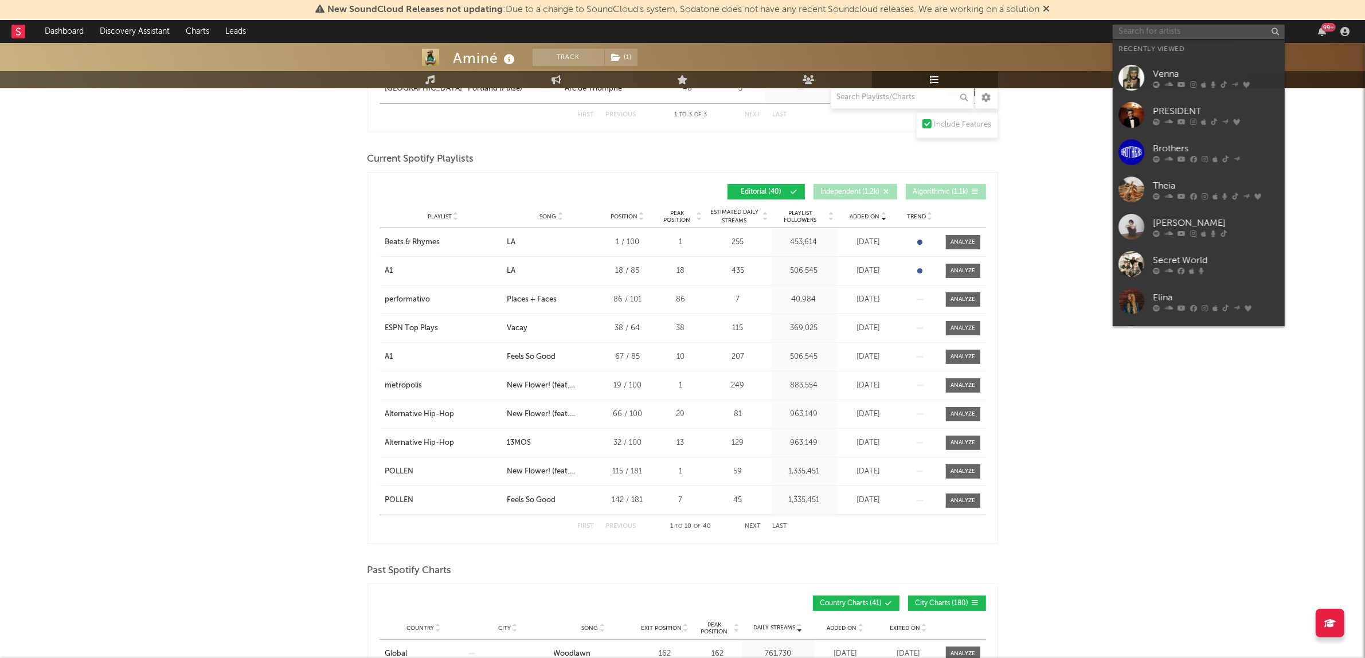
click at [1145, 30] on input "text" at bounding box center [1198, 32] width 172 height 14
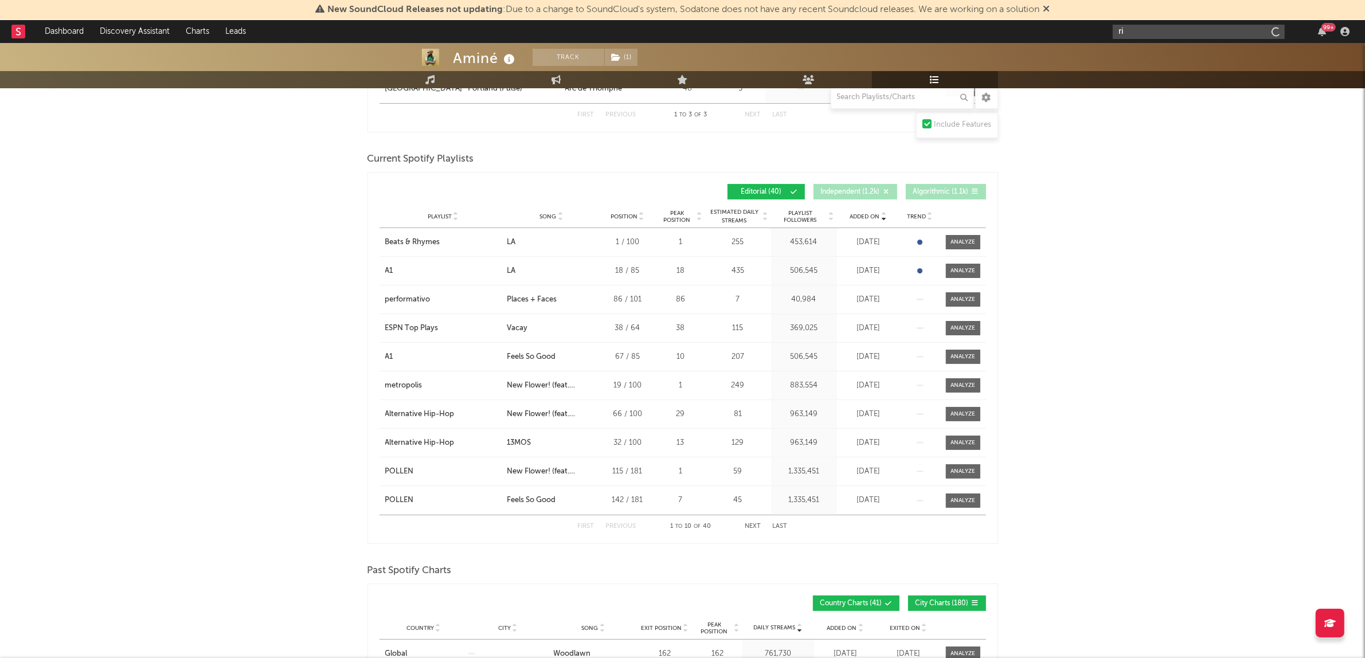
type input "r"
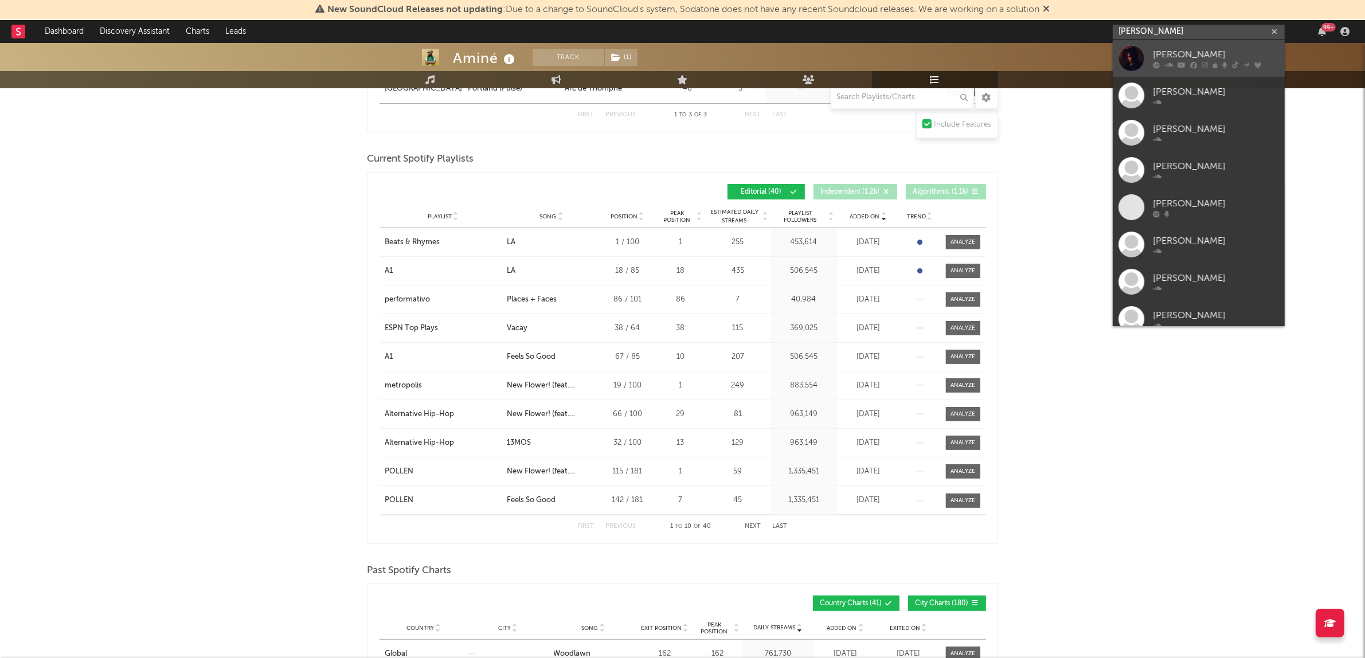
type input "[PERSON_NAME]"
click at [1193, 50] on div "[PERSON_NAME]" at bounding box center [1216, 55] width 126 height 14
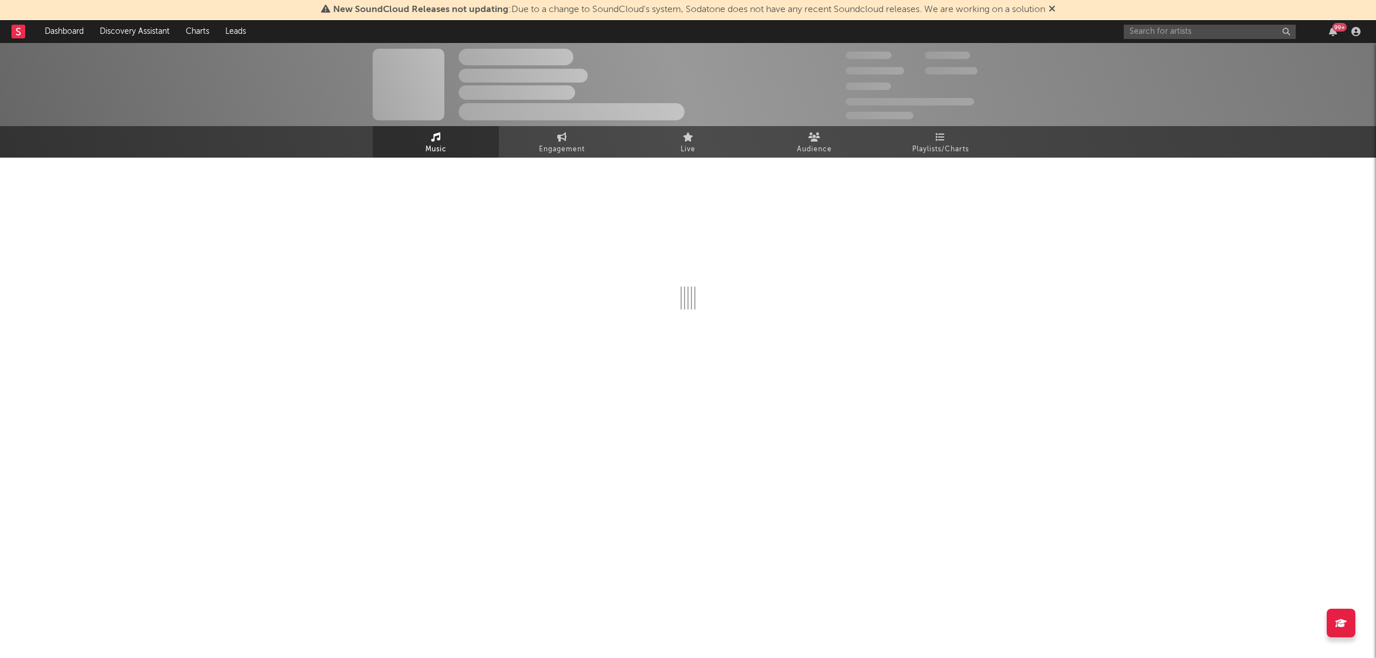
select select "6m"
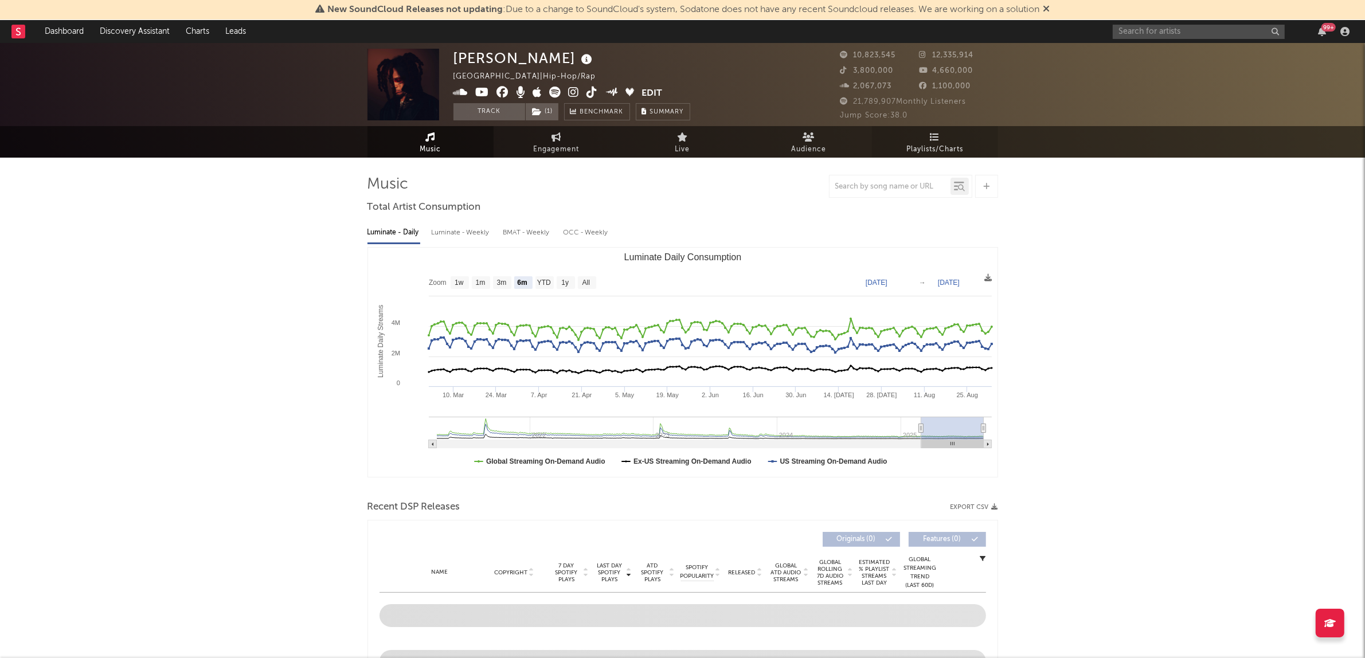
click at [946, 144] on span "Playlists/Charts" at bounding box center [934, 150] width 57 height 14
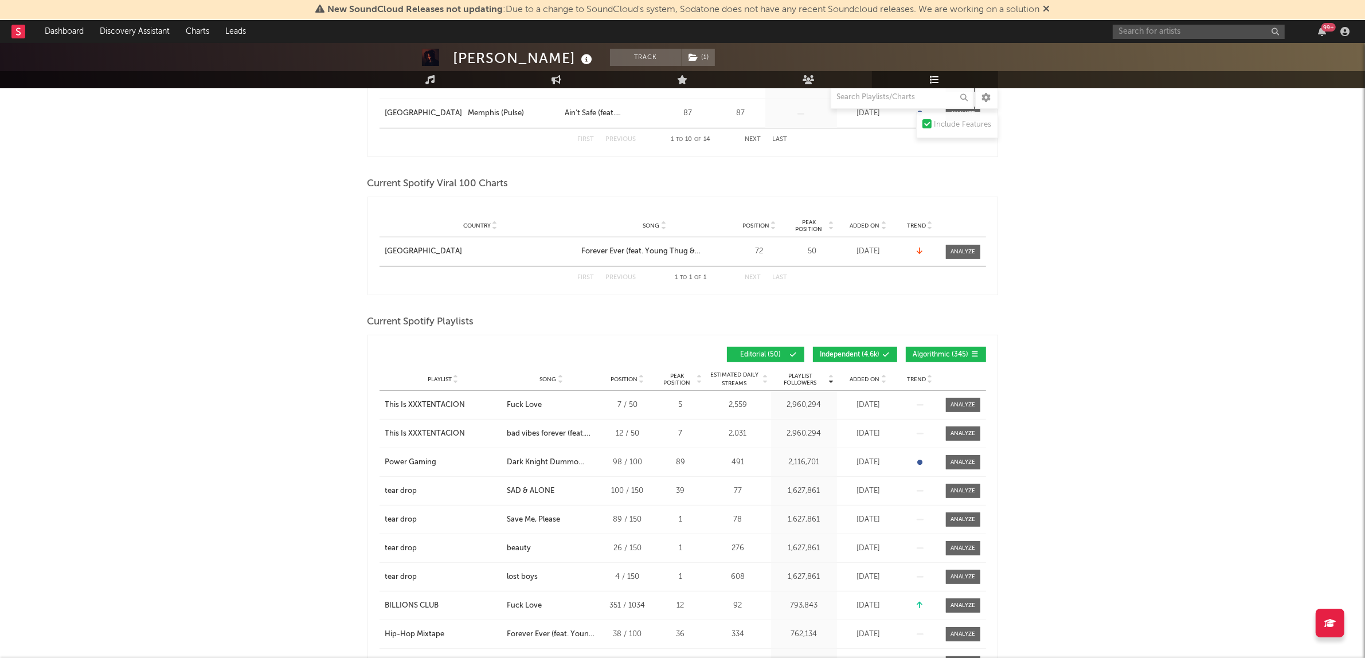
scroll to position [499, 0]
click at [939, 347] on button "Algorithmic ( 345 )" at bounding box center [946, 353] width 80 height 15
click at [850, 351] on span "Independent ( 4.6k )" at bounding box center [850, 353] width 60 height 7
click at [851, 381] on span "Added On" at bounding box center [865, 378] width 30 height 7
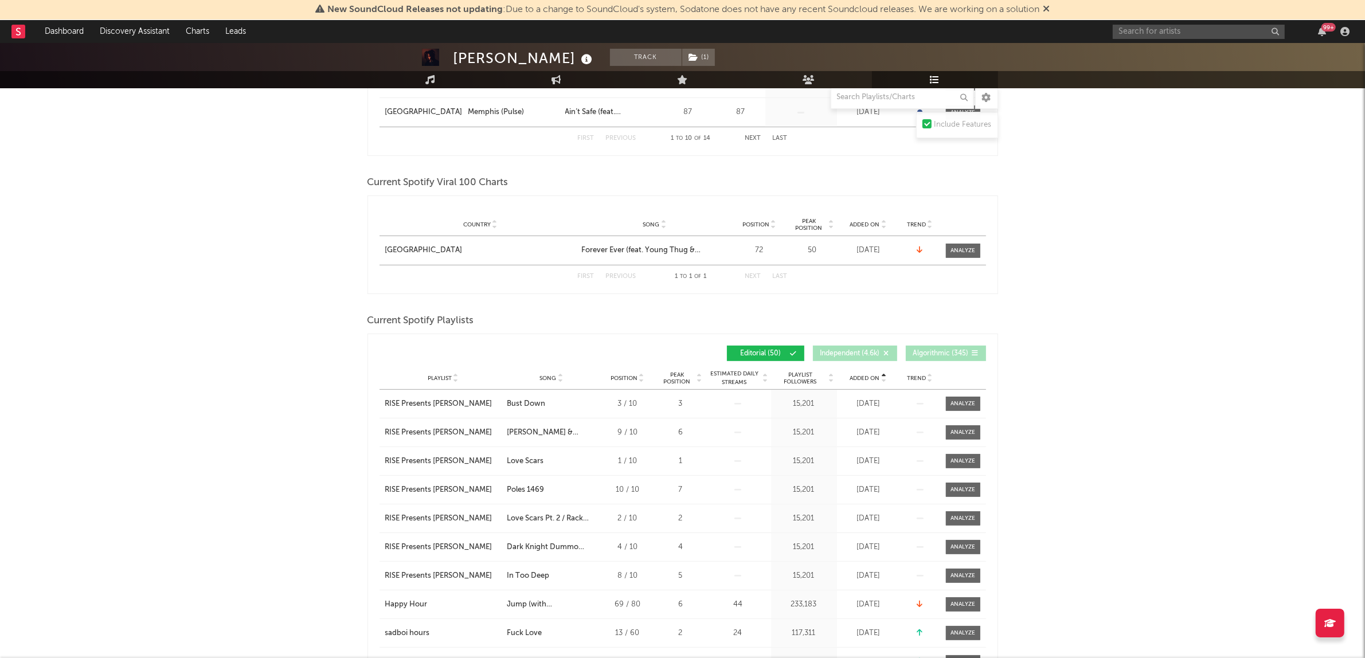
click at [851, 381] on span "Added On" at bounding box center [865, 378] width 30 height 7
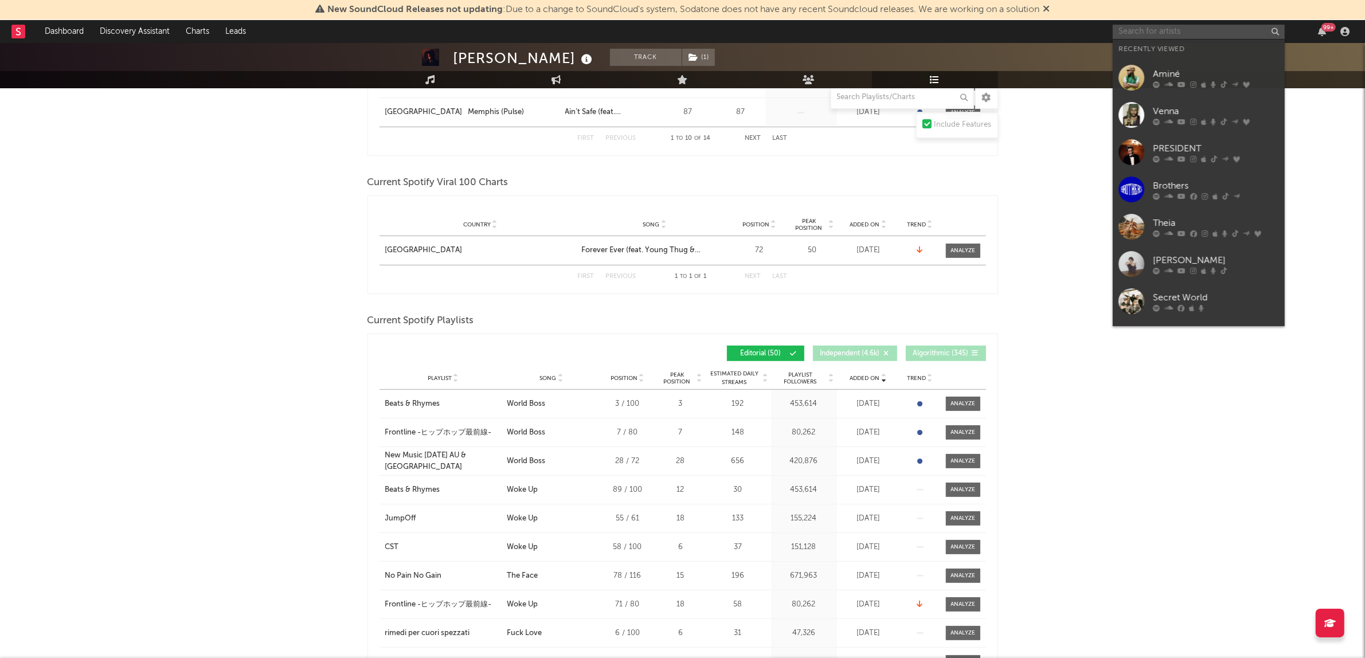
click at [1162, 30] on input "text" at bounding box center [1198, 32] width 172 height 14
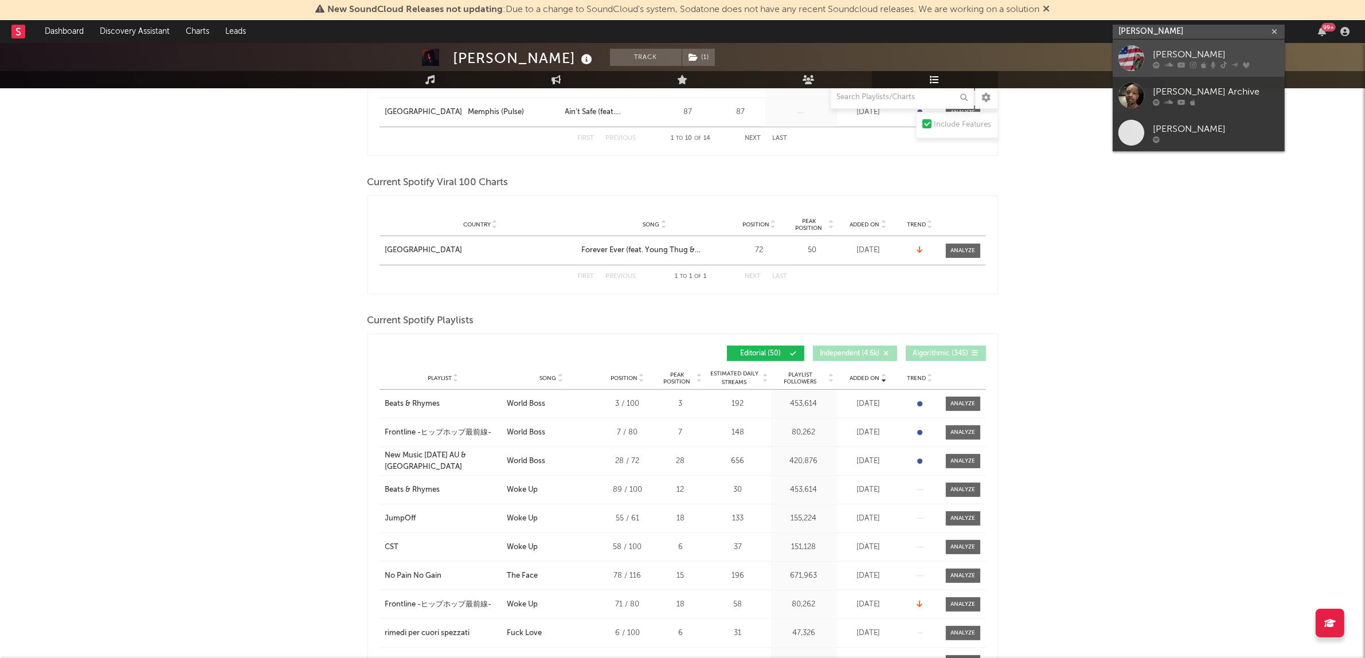
type input "[PERSON_NAME]"
click at [1170, 52] on div "[PERSON_NAME]" at bounding box center [1216, 55] width 126 height 14
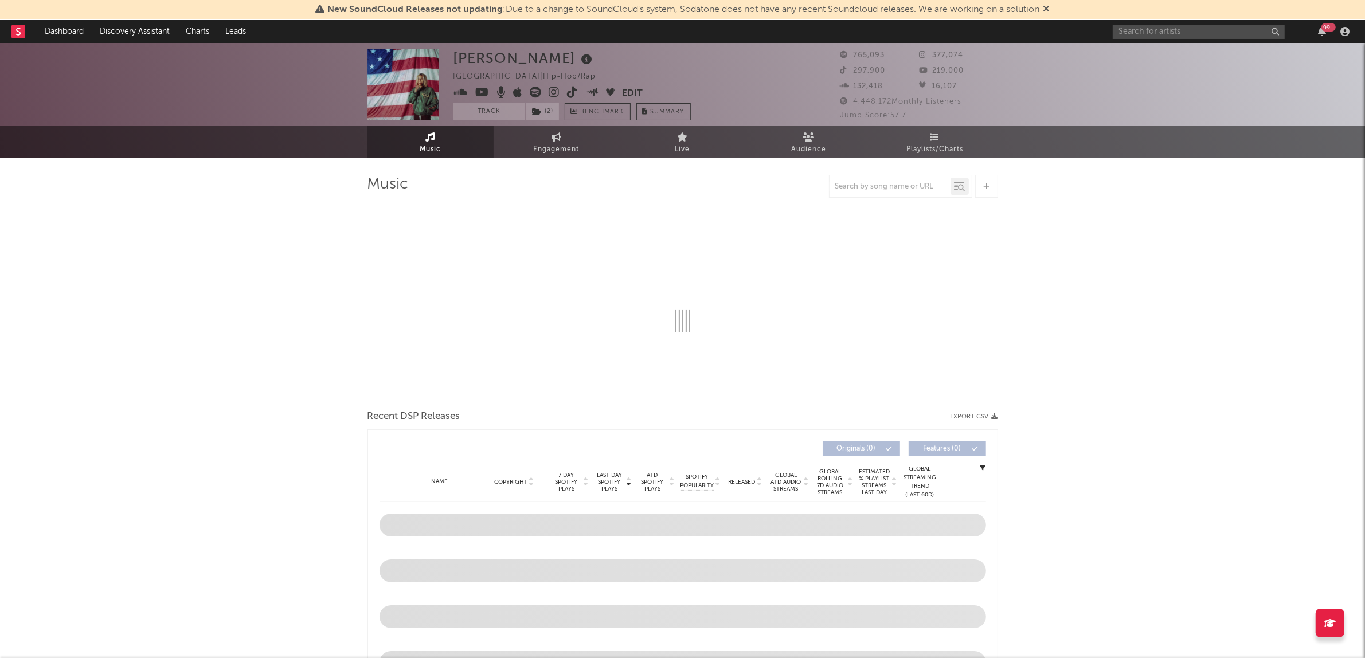
select select "6m"
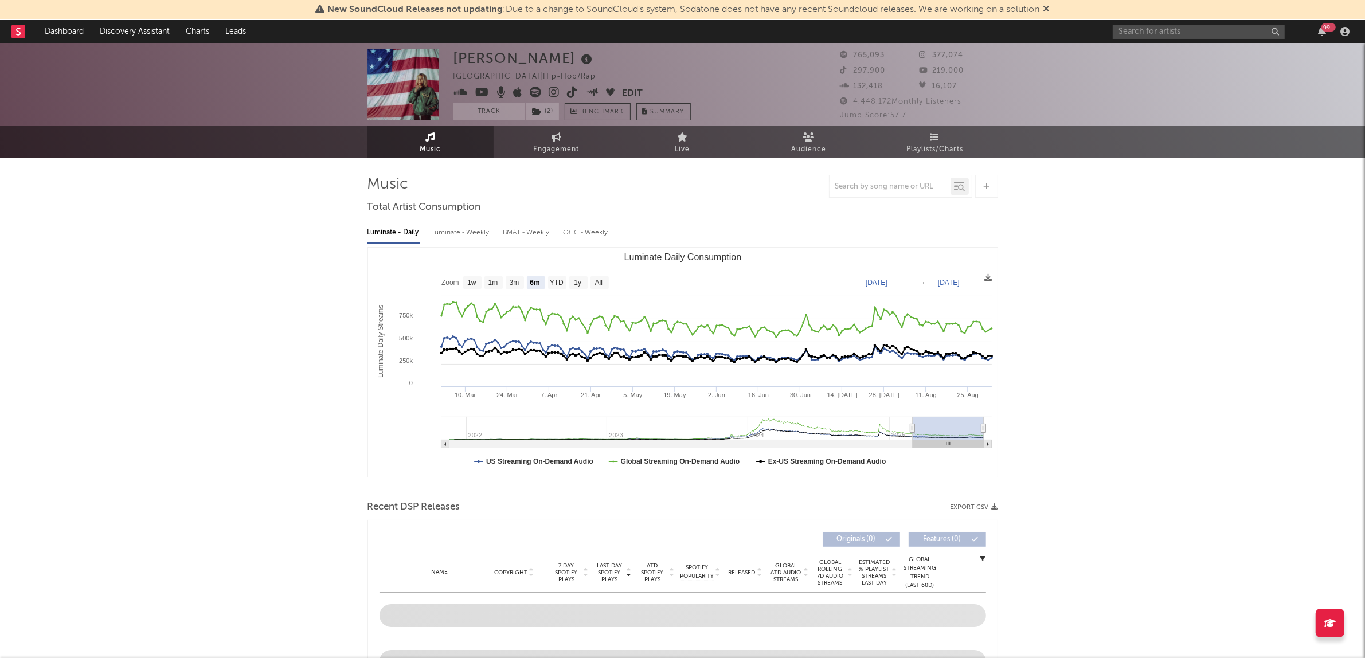
select select "6m"
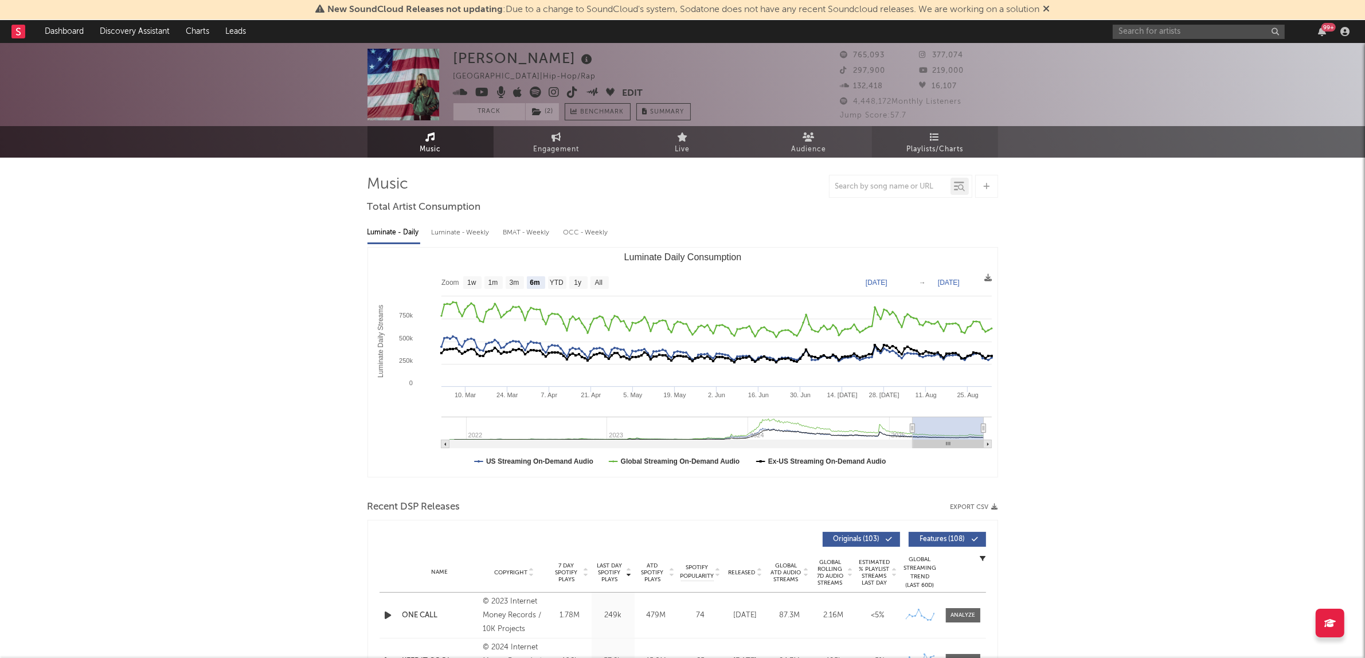
click at [926, 130] on link "Playlists/Charts" at bounding box center [935, 142] width 126 height 32
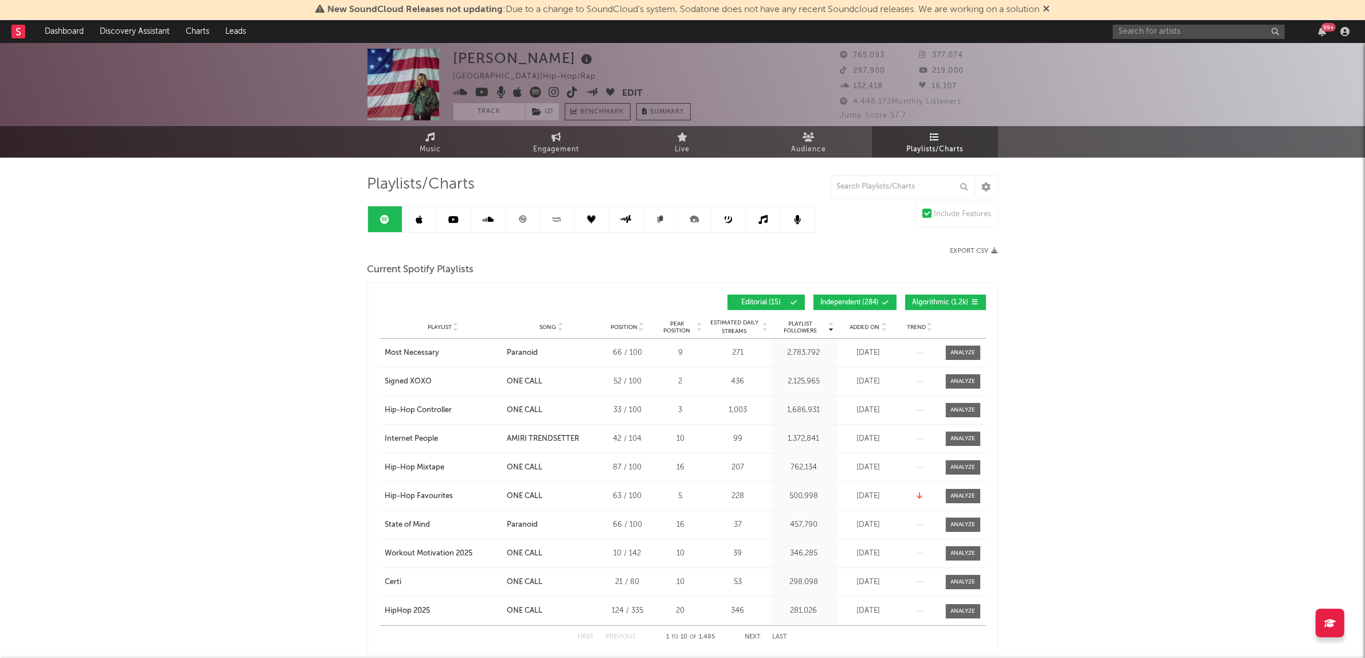
click at [924, 307] on button "Algorithmic ( 1.2k )" at bounding box center [945, 302] width 81 height 15
click at [864, 300] on span "Independent ( 284 )" at bounding box center [850, 302] width 58 height 7
click at [864, 328] on span "Added On" at bounding box center [865, 327] width 30 height 7
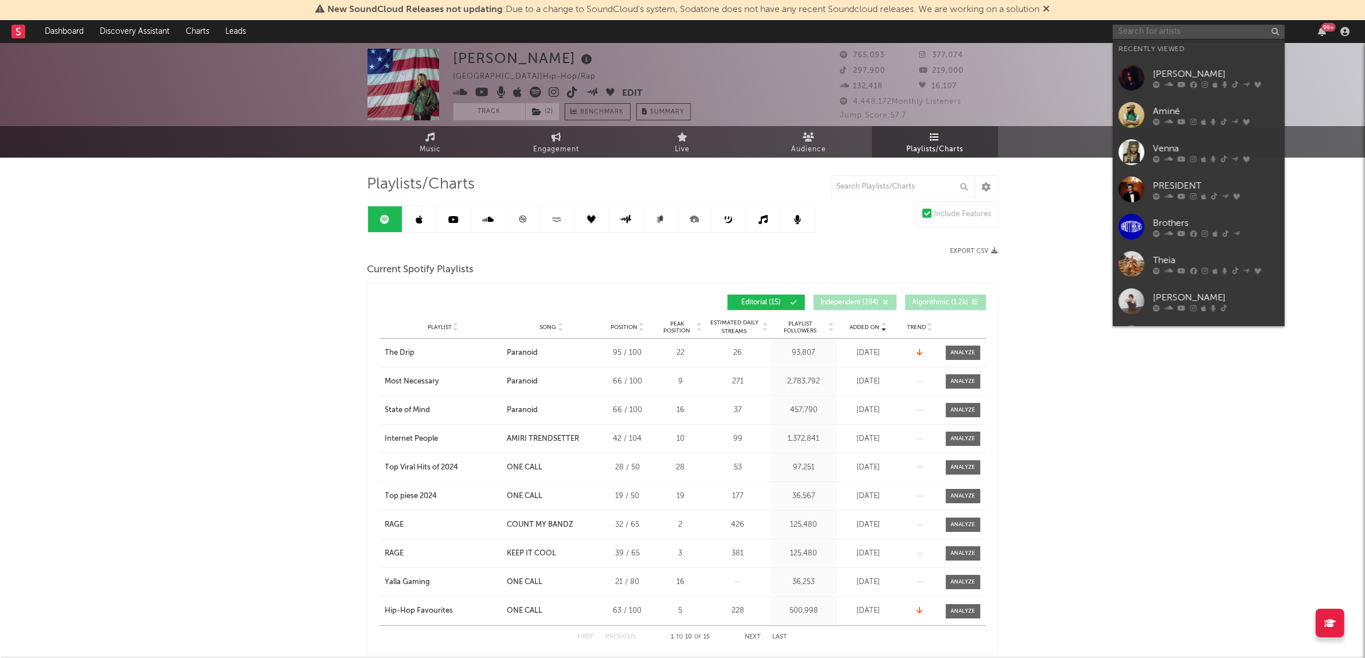
click at [1144, 34] on input "text" at bounding box center [1198, 32] width 172 height 14
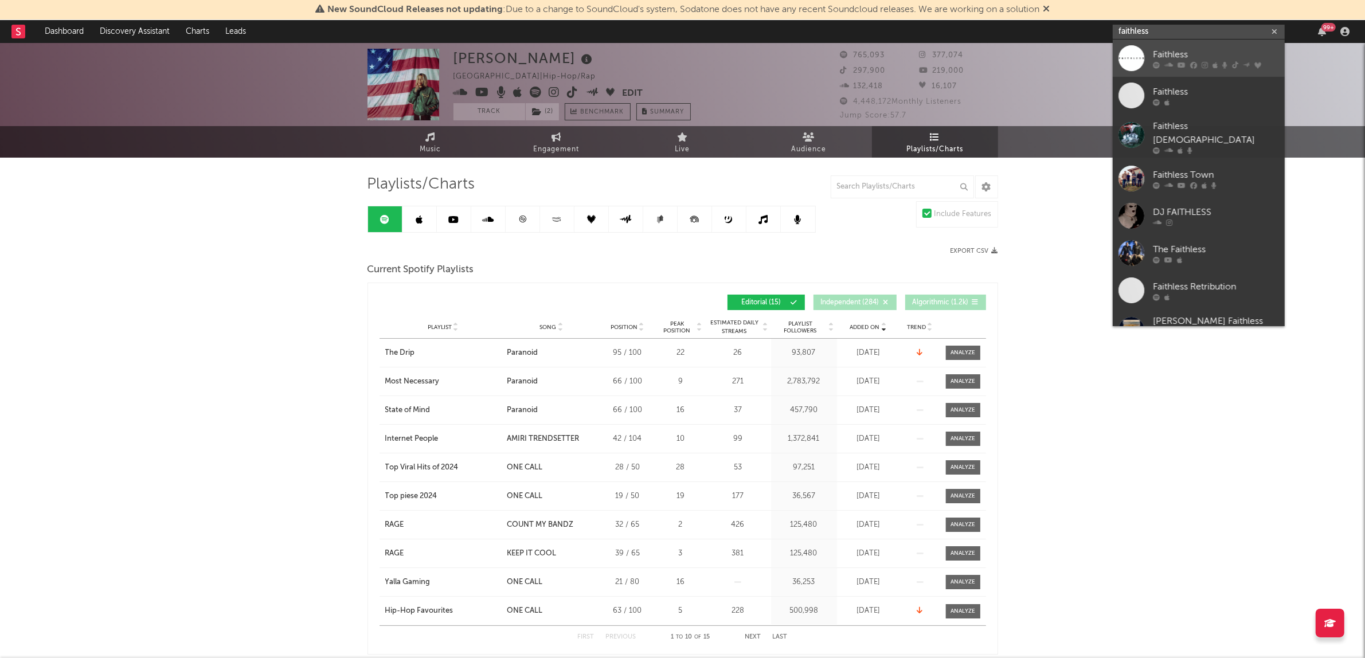
type input "faithless"
click at [1179, 44] on link "Faithless" at bounding box center [1198, 58] width 172 height 37
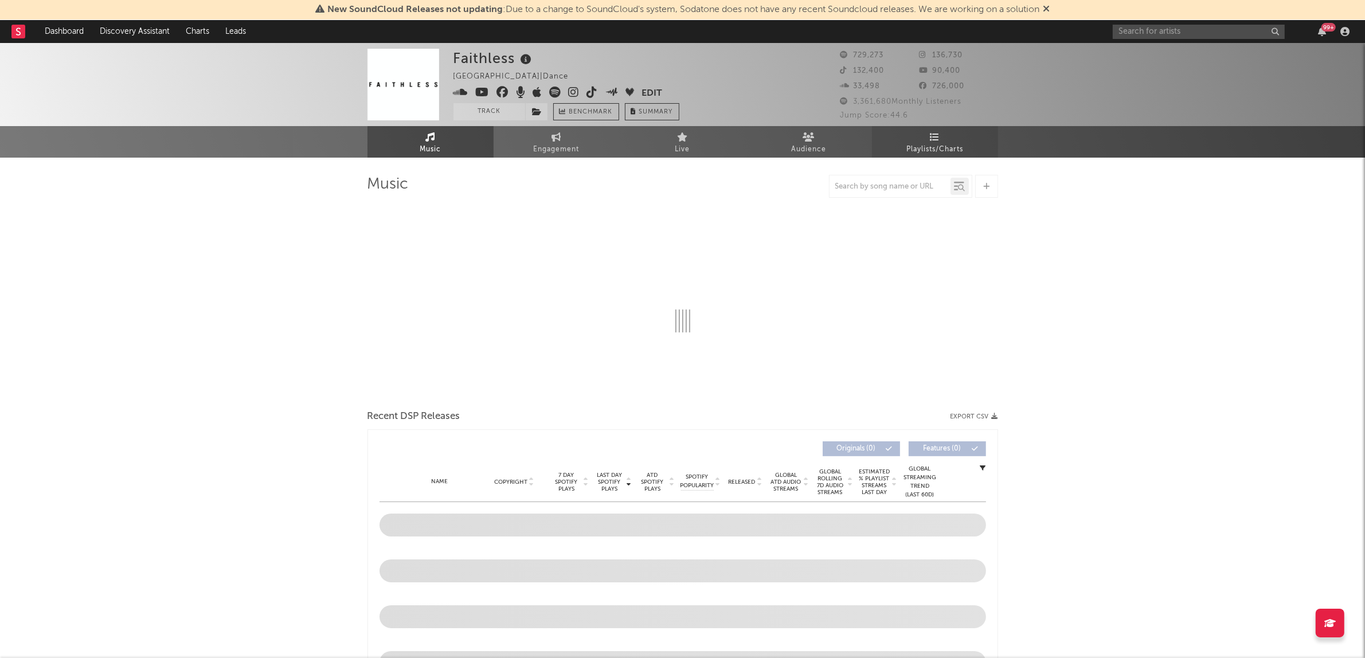
select select "6m"
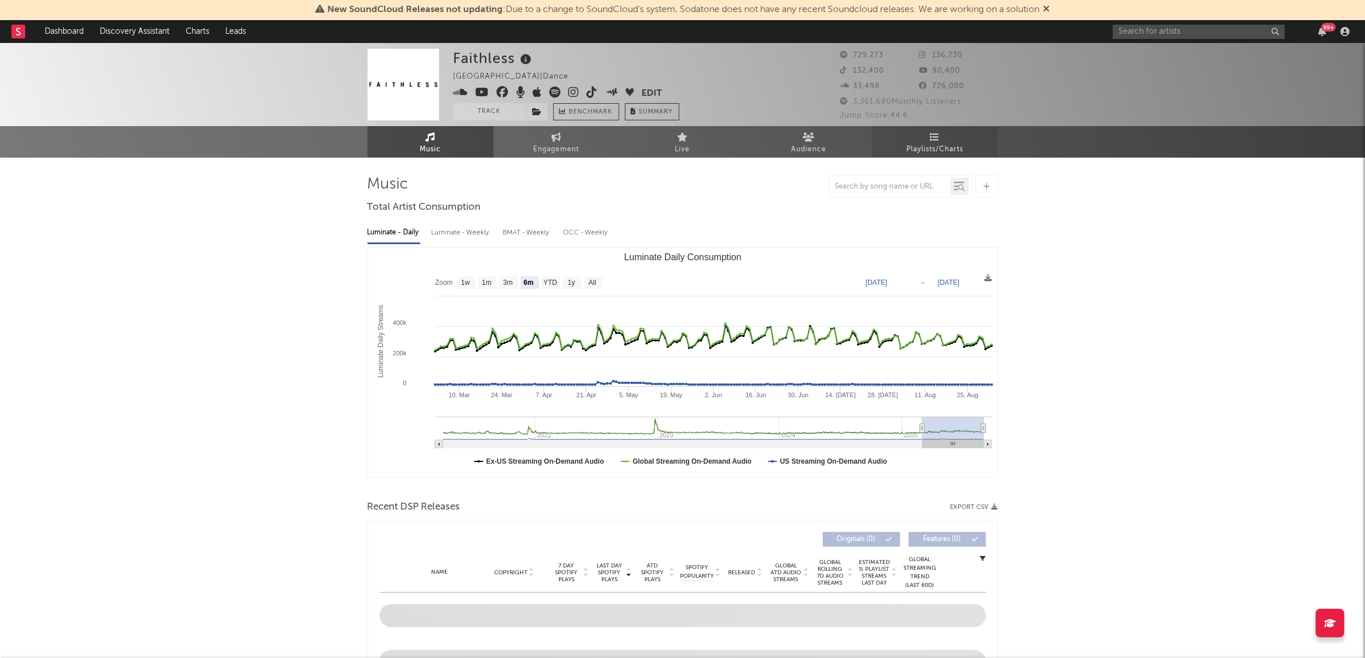
select select "6m"
click at [934, 143] on span "Playlists/Charts" at bounding box center [934, 150] width 57 height 14
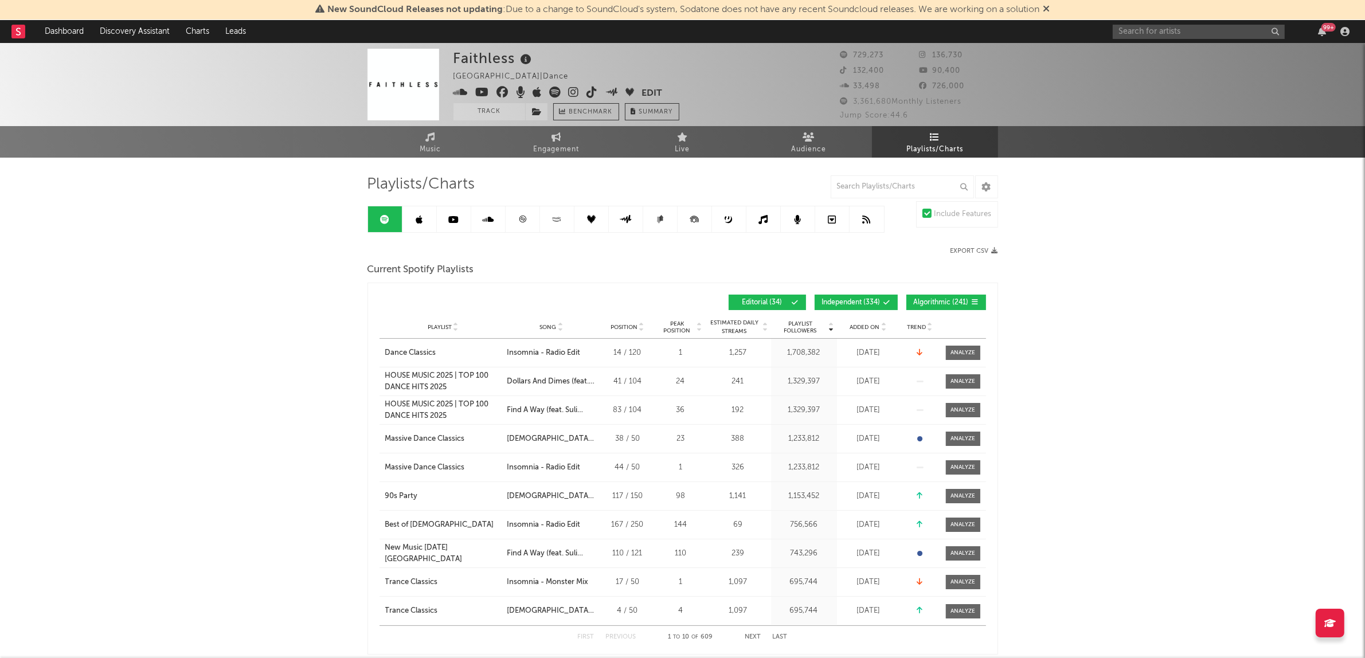
click at [929, 299] on span "Algorithmic ( 241 )" at bounding box center [941, 302] width 55 height 7
click at [844, 305] on span "Independent ( 334 )" at bounding box center [851, 302] width 58 height 7
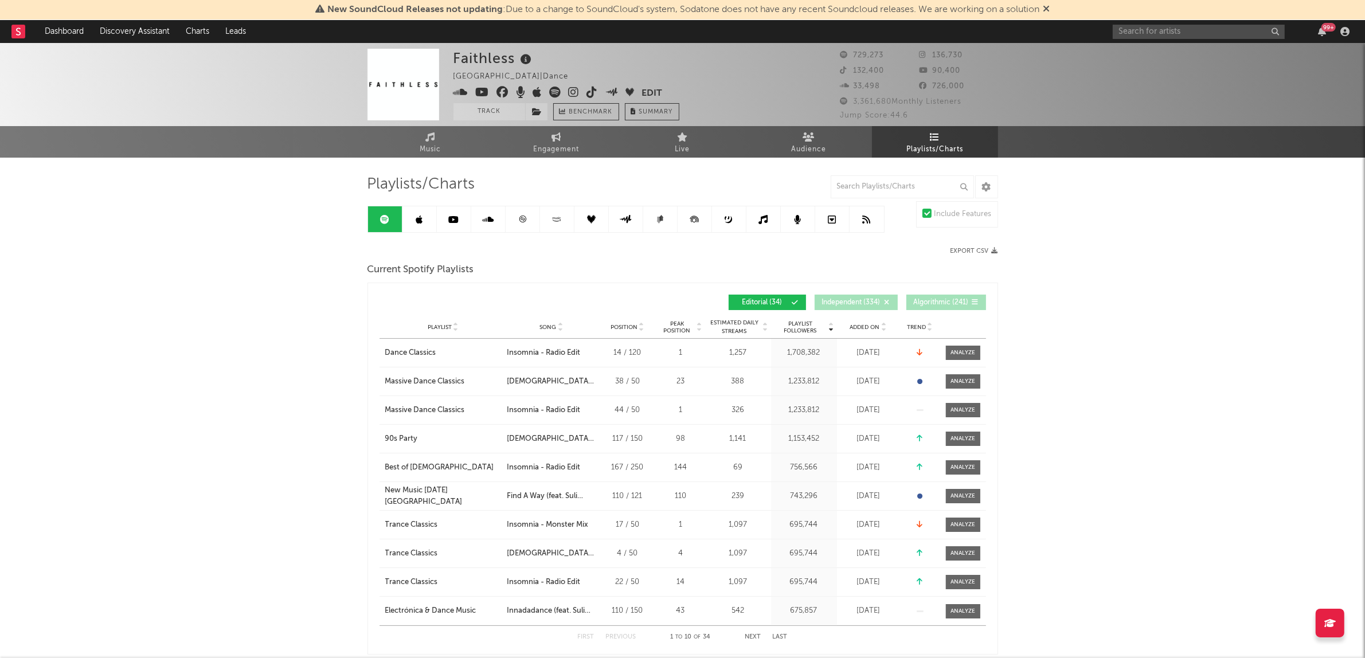
click at [861, 324] on span "Added On" at bounding box center [865, 327] width 30 height 7
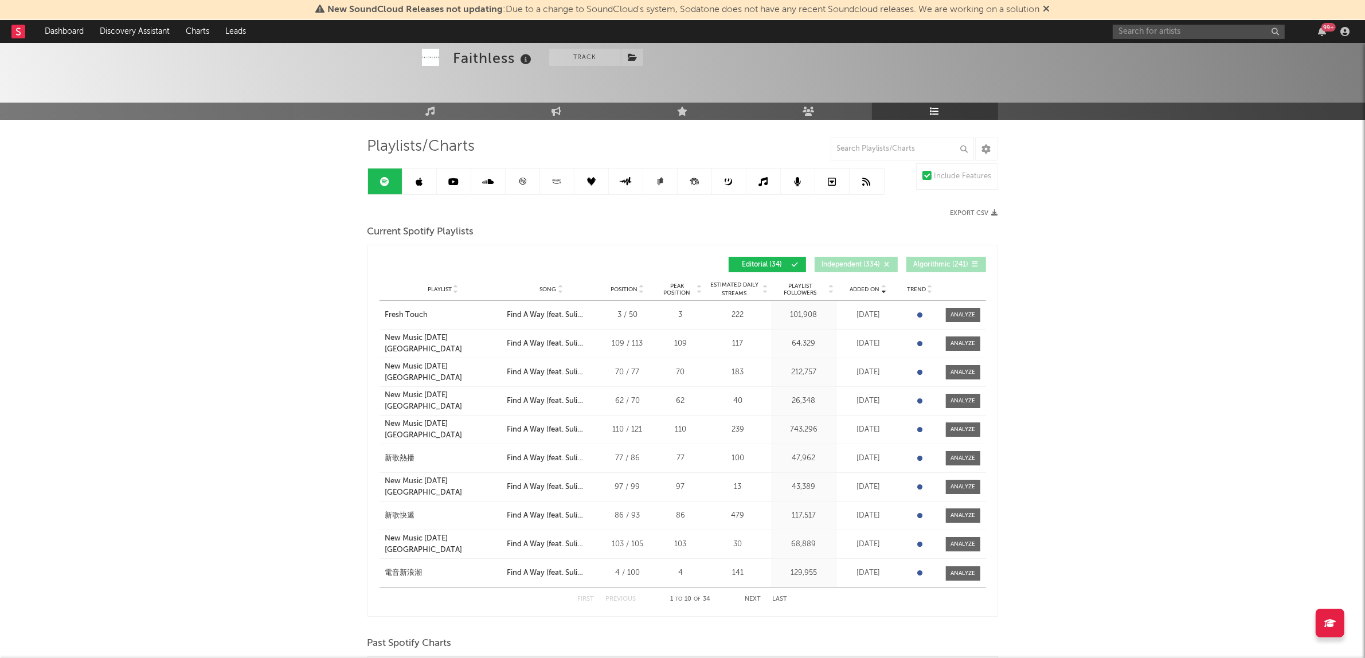
scroll to position [38, 0]
click at [749, 597] on button "Next" at bounding box center [753, 599] width 16 height 6
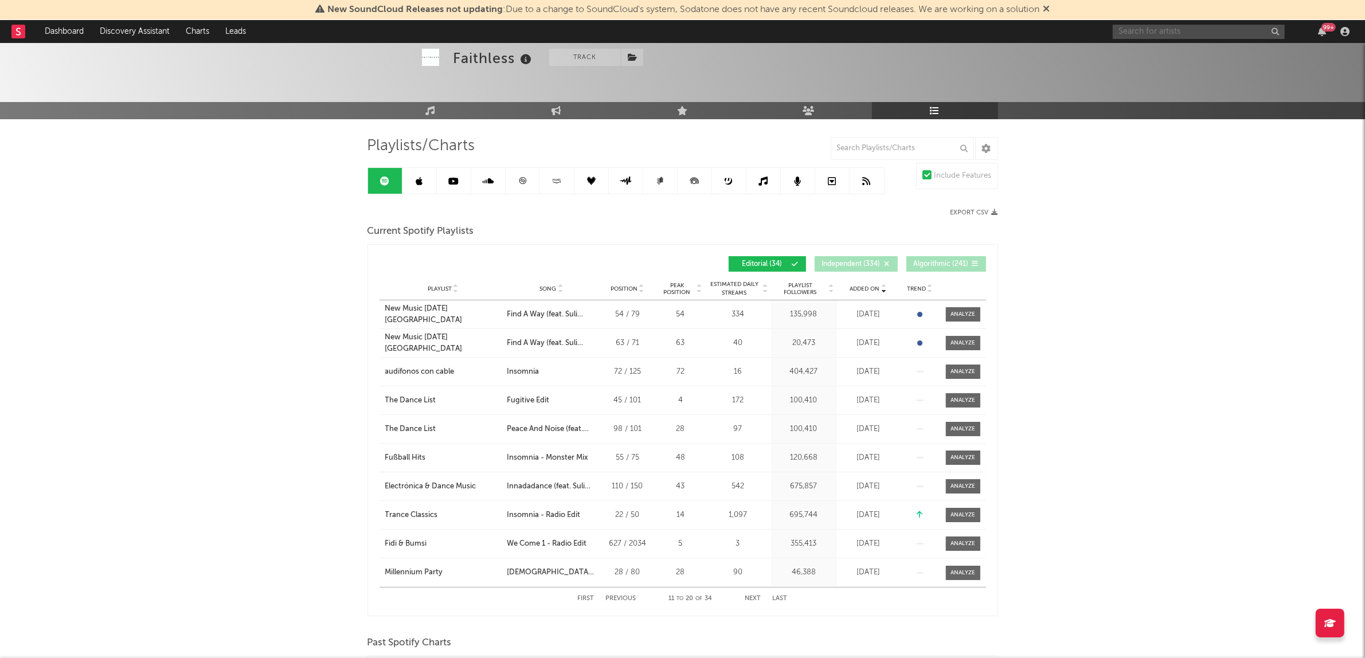
click at [1139, 30] on input "text" at bounding box center [1198, 32] width 172 height 14
type input "fly my pretties"
click at [1198, 43] on link "Fly My Pretties" at bounding box center [1198, 58] width 172 height 37
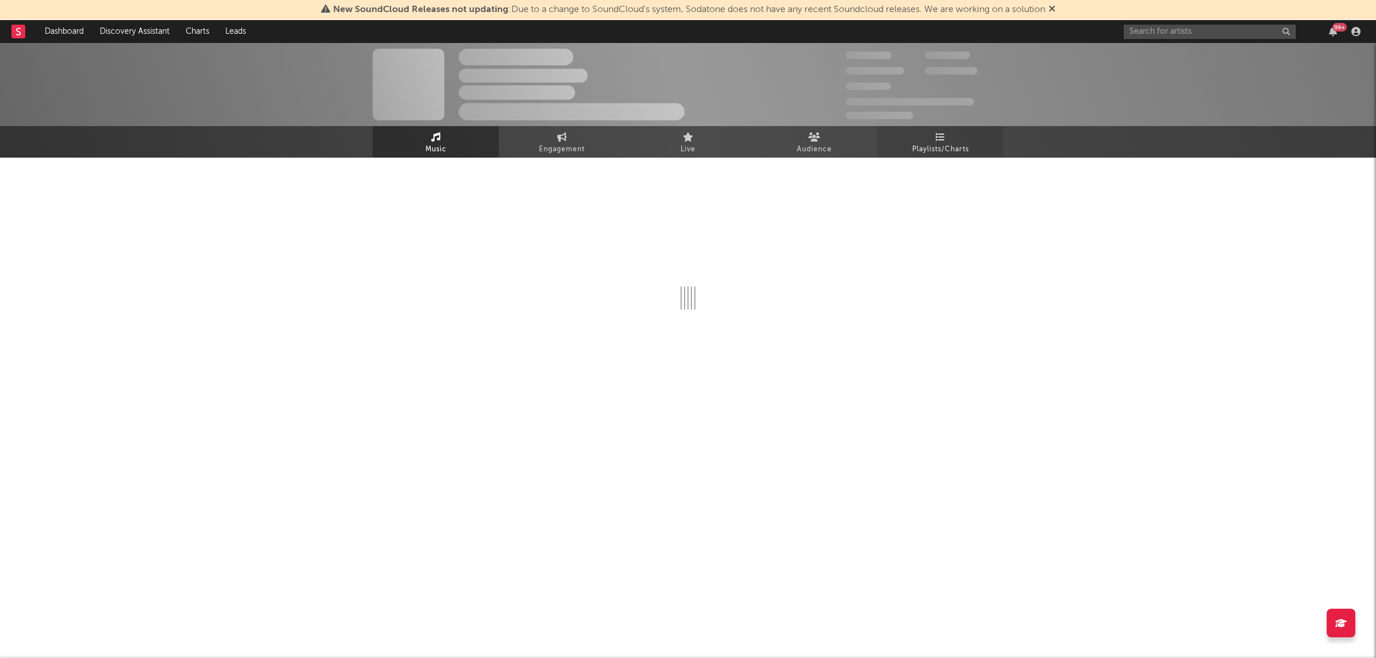
click at [945, 150] on span "Playlists/Charts" at bounding box center [940, 150] width 57 height 14
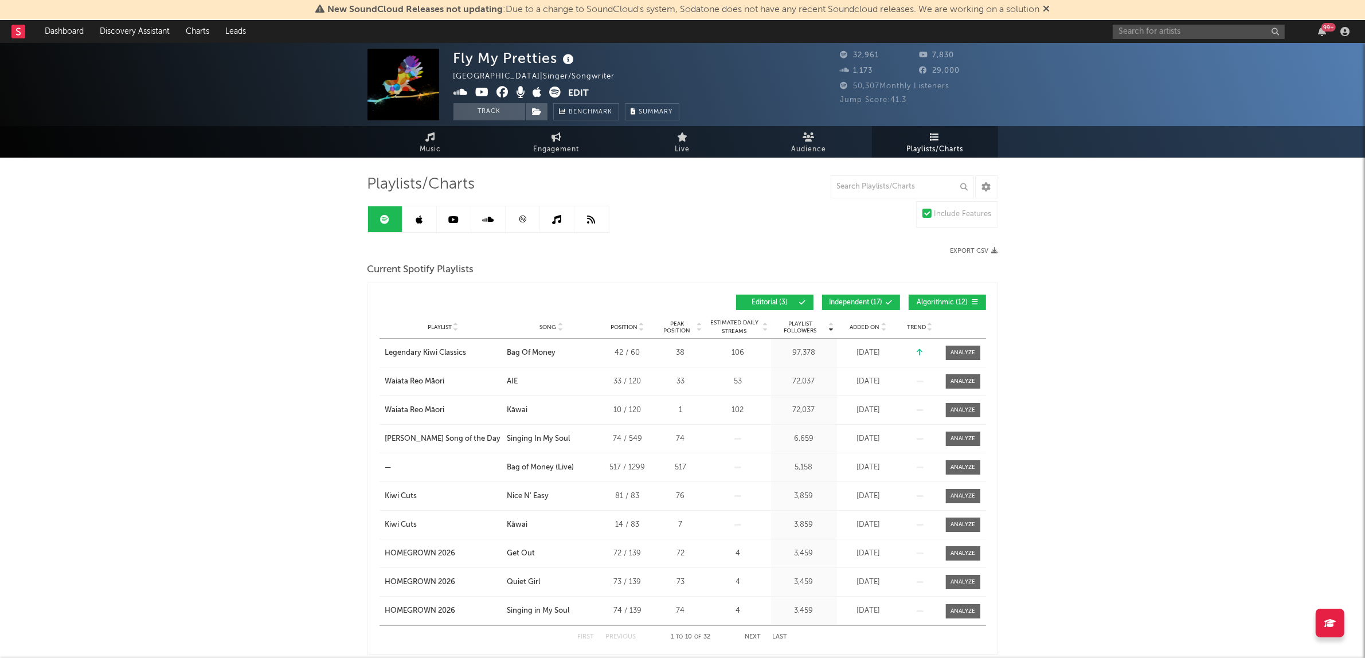
click at [933, 297] on button "Algorithmic ( 12 )" at bounding box center [946, 302] width 77 height 15
click at [854, 296] on button "Independent ( 17 )" at bounding box center [861, 302] width 78 height 15
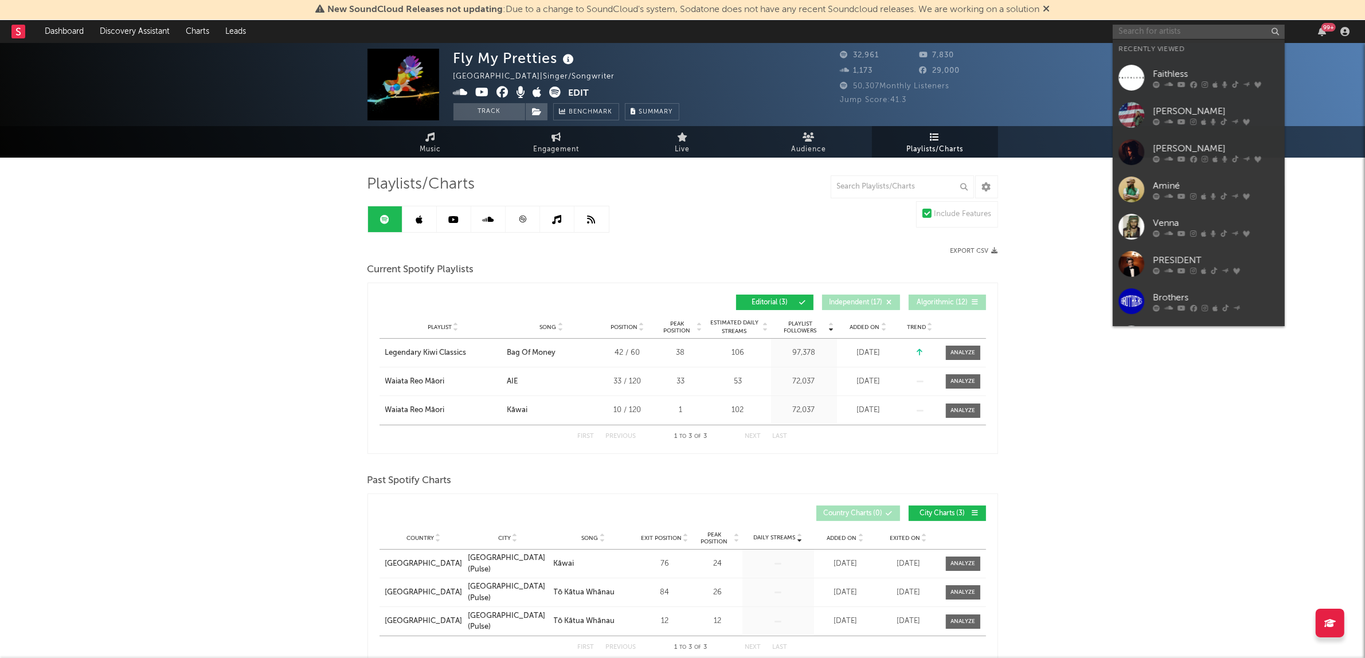
click at [1218, 34] on input "text" at bounding box center [1198, 32] width 172 height 14
